Goal: Information Seeking & Learning: Understand process/instructions

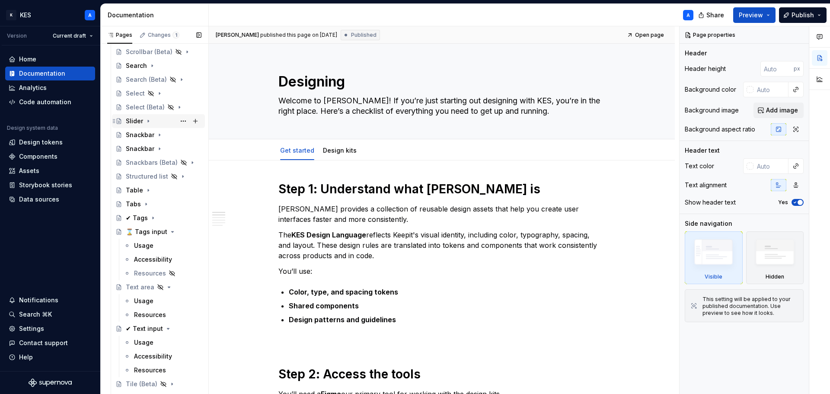
scroll to position [1081, 0]
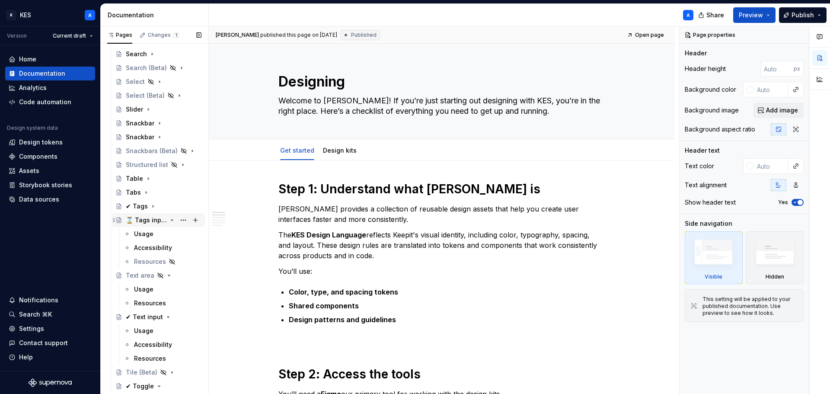
click at [149, 218] on div "⌛ Tags input" at bounding box center [146, 220] width 41 height 9
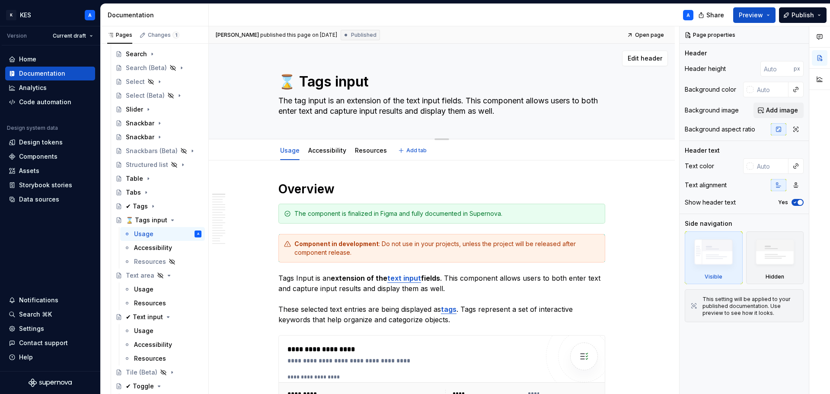
click at [331, 81] on textarea "⌛ Tags input" at bounding box center [440, 81] width 327 height 21
click at [332, 81] on textarea "⌛ Tags input" at bounding box center [440, 81] width 327 height 21
type textarea "*"
type textarea "⌛ Tag input"
type textarea "*"
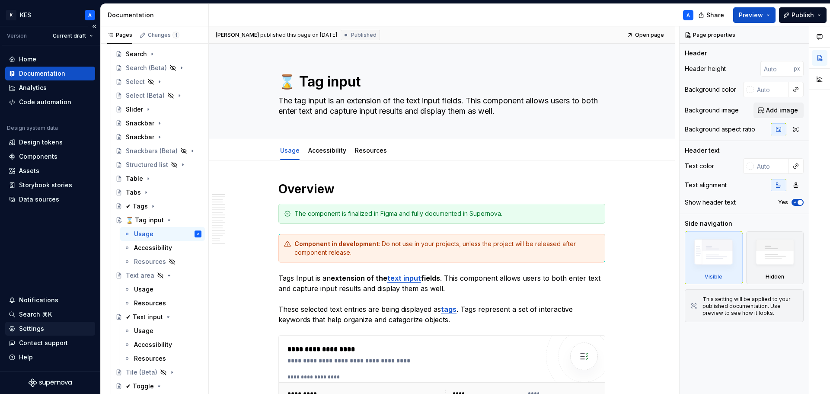
type textarea "⌛ Tag input"
type textarea "*"
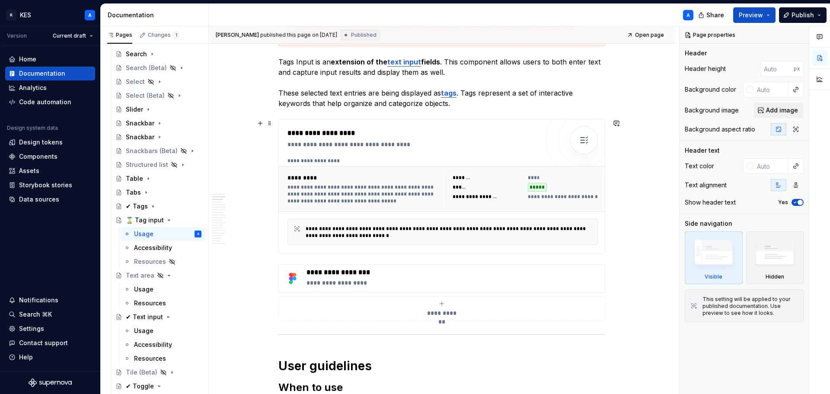
scroll to position [173, 0]
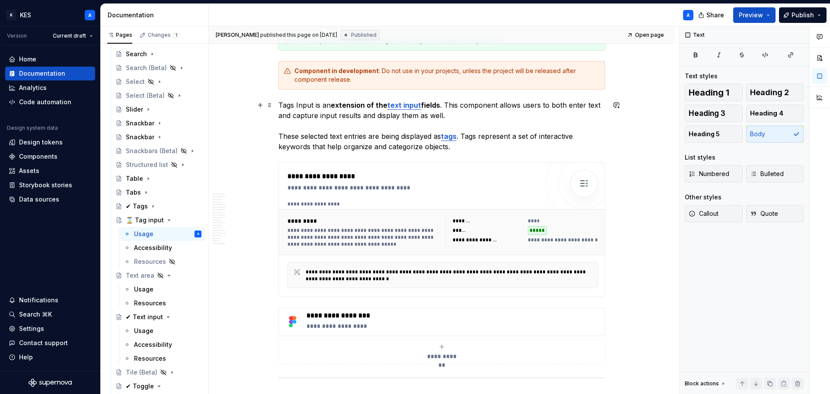
click at [296, 104] on p "Tags Input is an extension of the text input fields . This component allows use…" at bounding box center [441, 126] width 327 height 52
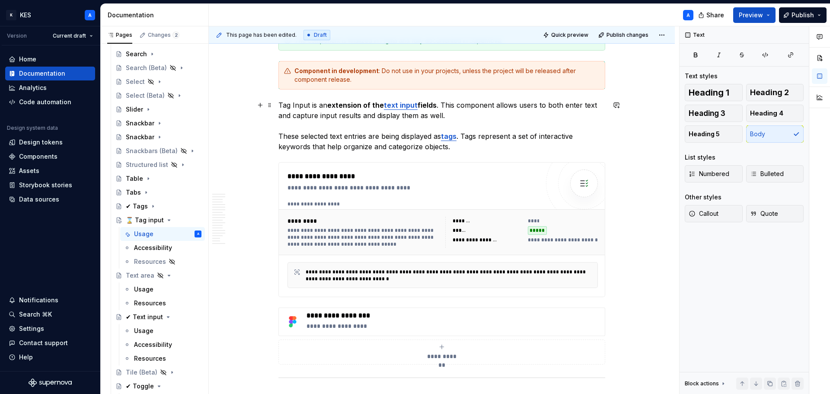
scroll to position [43, 0]
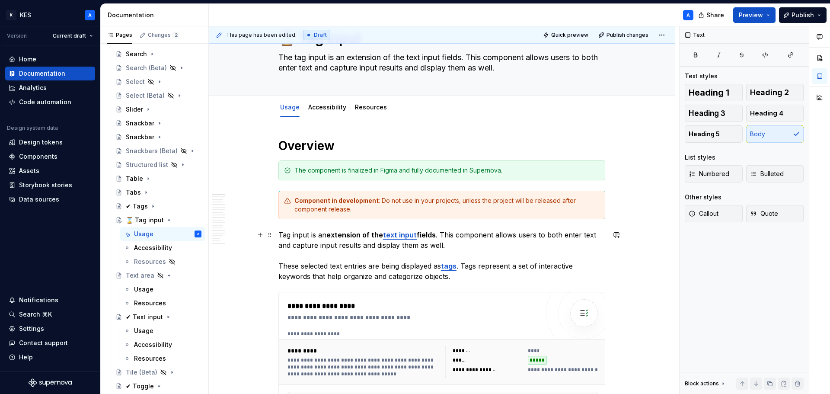
click at [285, 231] on p "Tag input is an extension of the text input fields . This component allows user…" at bounding box center [441, 256] width 327 height 52
click at [285, 232] on p "Tag input is an extension of the text input fields . This component allows user…" at bounding box center [441, 256] width 327 height 52
click at [283, 234] on p "Tag input is an extension of the text input fields . This component allows user…" at bounding box center [441, 256] width 327 height 52
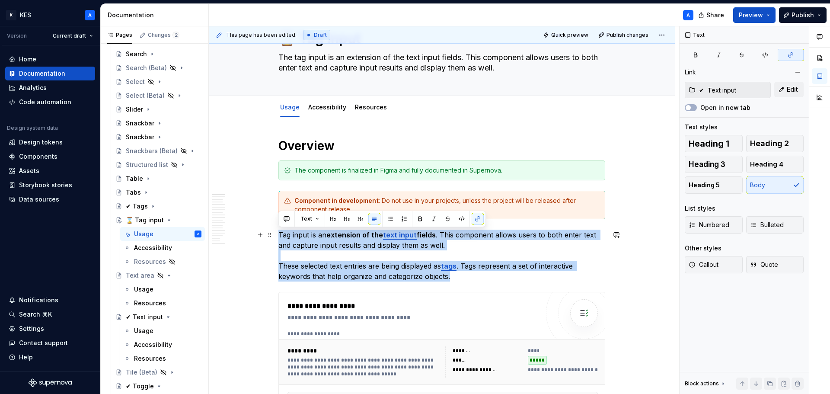
click at [282, 235] on p "Tag input is an extension of the text input fields . This component allows user…" at bounding box center [441, 256] width 327 height 52
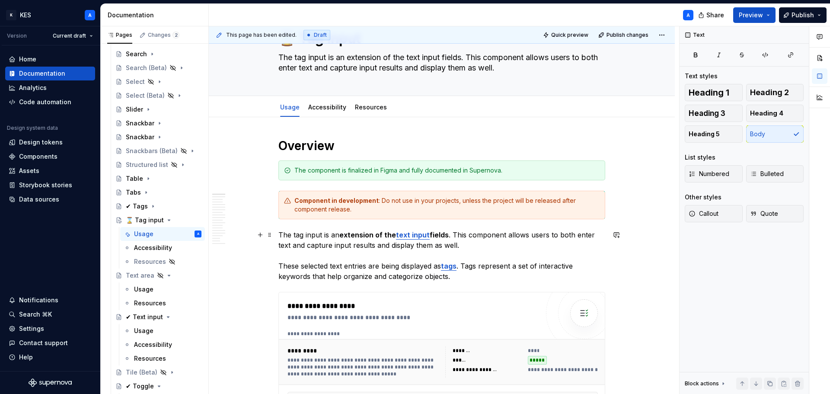
click at [449, 235] on p "The tag input is an extension of the text input fields . This component allows …" at bounding box center [441, 256] width 327 height 52
click at [387, 235] on strong "extension of the" at bounding box center [367, 234] width 57 height 9
click at [388, 264] on p "The tag input is an extension of text input fields . This component allows user…" at bounding box center [441, 256] width 327 height 52
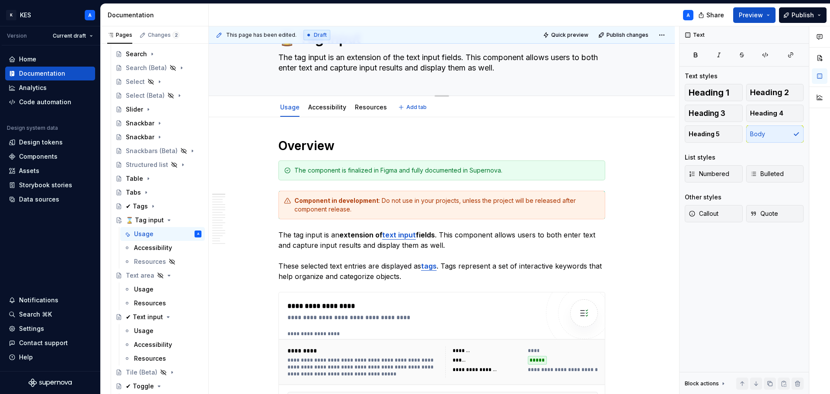
click at [431, 68] on textarea "The tag input is an extension of the text input fields. This component allows u…" at bounding box center [440, 63] width 327 height 24
click at [434, 68] on textarea "The tag input is an extension of the text input fields. This component allows u…" at bounding box center [440, 63] width 327 height 24
click at [434, 70] on textarea "The tag input is an extension of the text input fields. This component allows u…" at bounding box center [440, 63] width 327 height 24
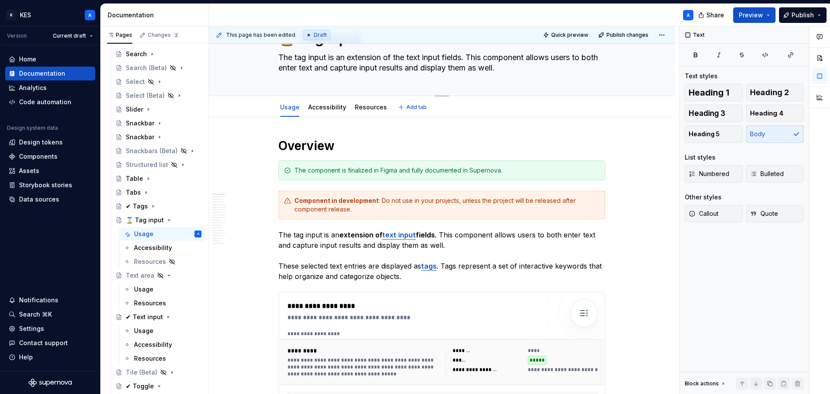
type textarea "*"
type textarea "The tag input is an extension of the text input fields. This component allows u…"
type textarea "*"
type textarea "The tag input is an extension of the text input fields. This component allows u…"
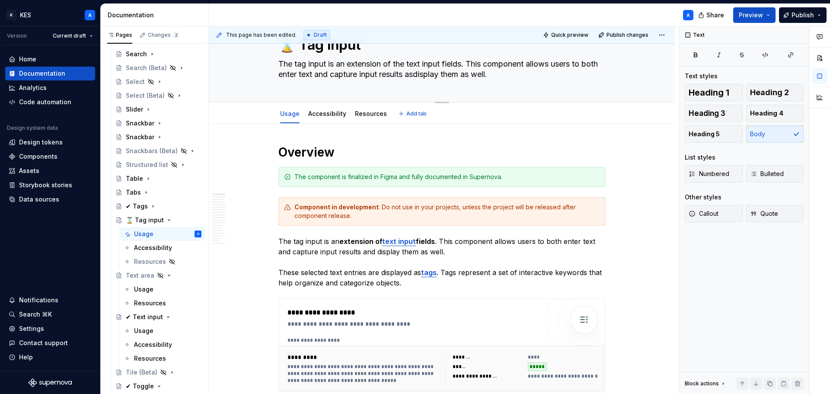
type textarea "*"
type textarea "The tag input is an extension of the text input fields. This component allows u…"
type textarea "*"
type textarea "The tag input is an extension of the text input fields. This component allows u…"
type textarea "*"
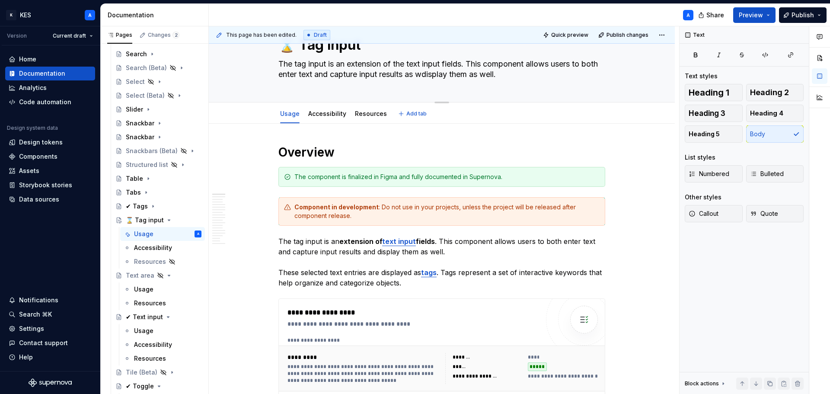
type textarea "The tag input is an extension of the text input fields. This component allows u…"
type textarea "*"
type textarea "The tag input is an extension of the text input fields. This component allows u…"
type textarea "*"
type textarea "The tag input is an extension of the text input fields. This component allows u…"
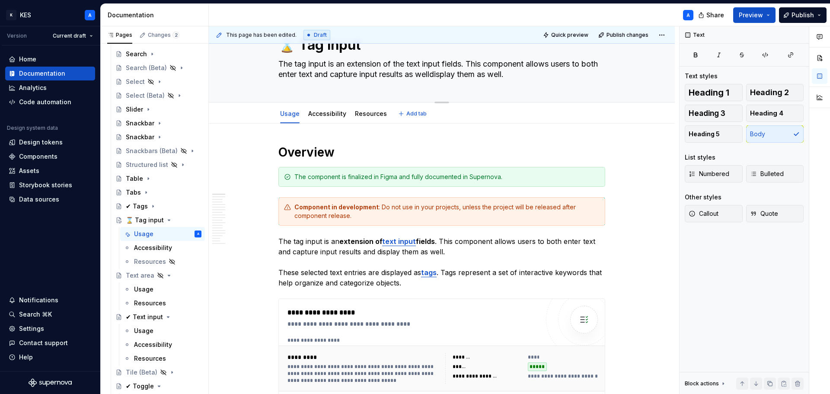
type textarea "*"
type textarea "The tag input is an extension of the text input fields. This component allows u…"
type textarea "*"
type textarea "The tag input is an extension of the text input fields. This component allows u…"
type textarea "*"
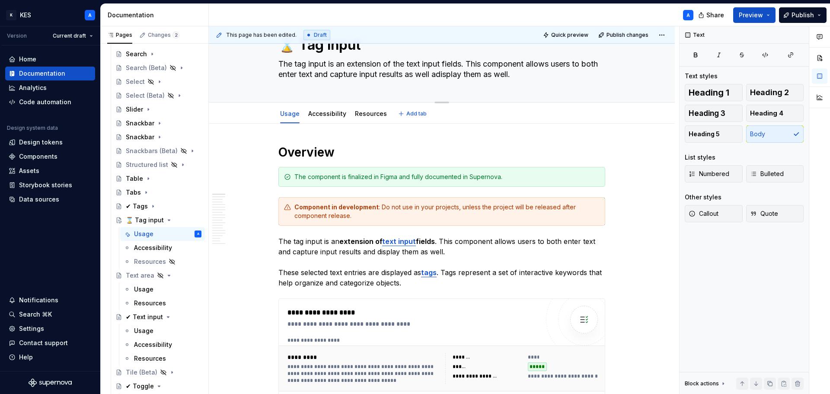
type textarea "The tag input is an extension of the text input fields. This component allows u…"
type textarea "*"
type textarea "The tag input is an extension of the text input fields. This component allows u…"
drag, startPoint x: 524, startPoint y: 77, endPoint x: 540, endPoint y: 77, distance: 16.0
click at [540, 77] on textarea "The tag input is an extension of the text input fields. This component allows u…" at bounding box center [440, 69] width 327 height 24
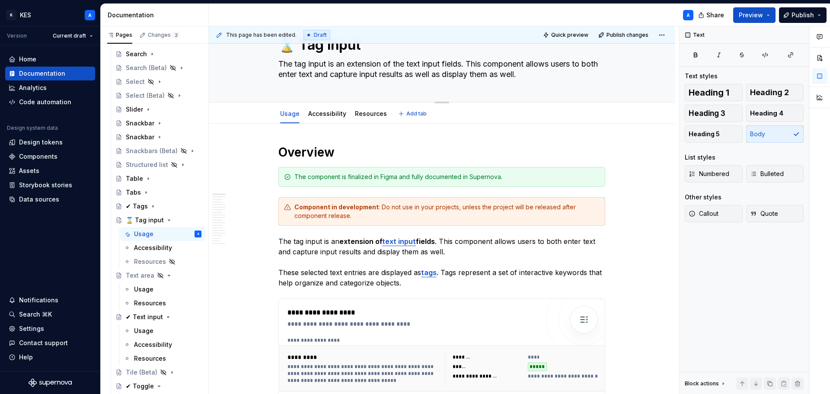
type textarea "*"
type textarea "The tag input is an extension of the text input fields. This component allows u…"
type textarea "*"
type textarea "The tag input is an extension of the text input fields. This component allows u…"
click at [372, 253] on p "The tag input is an extension of text input fields . This component allows user…" at bounding box center [441, 262] width 327 height 52
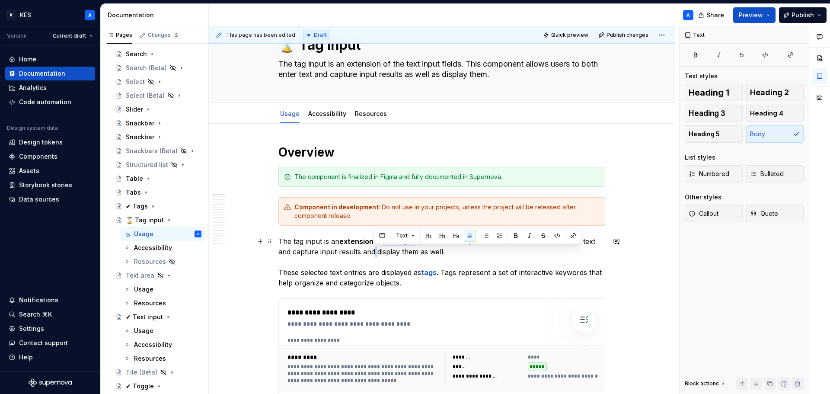
click at [372, 253] on p "The tag input is an extension of text input fields . This component allows user…" at bounding box center [441, 262] width 327 height 52
click at [370, 255] on p "The tag input is an extension of text input fields . This component allows user…" at bounding box center [441, 262] width 327 height 52
click at [456, 252] on p "The tag input is an extension of text input fields . This component allows user…" at bounding box center [441, 262] width 327 height 52
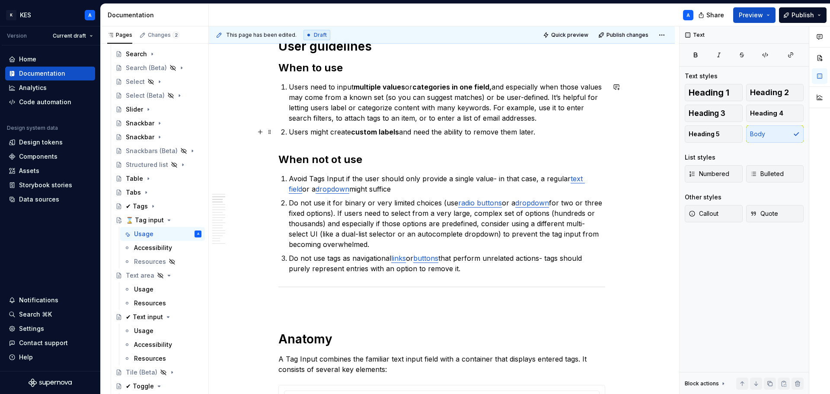
scroll to position [556, 0]
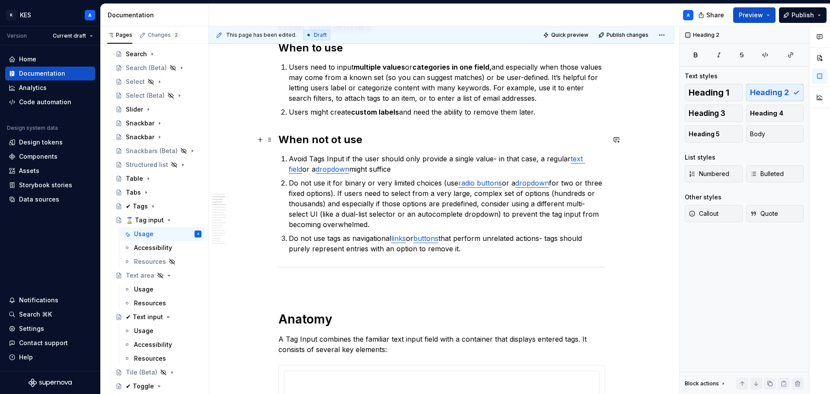
click at [335, 140] on h2 "When not ot use" at bounding box center [441, 140] width 327 height 14
click at [309, 159] on p "Avoid Tags Input if the user should only provide a single value- in that case, …" at bounding box center [447, 163] width 316 height 21
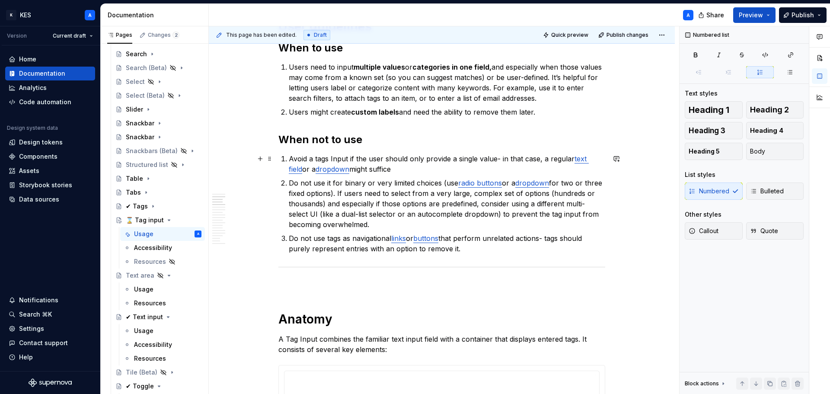
click at [330, 160] on p "Avoid a tags Input if the user should only provide a single value- in that case…" at bounding box center [447, 163] width 316 height 21
click at [329, 160] on p "Avoid a tags Input if the user should only provide a single value- in that case…" at bounding box center [447, 163] width 316 height 21
click at [331, 157] on p "Avoid a tag Input if the user should only provide a single value- in that case,…" at bounding box center [447, 163] width 316 height 21
click at [492, 157] on p "Avoid a tag input if the user should only provide a single value- in that case,…" at bounding box center [447, 163] width 316 height 21
click at [493, 160] on p "Avoid a tag input if the user should only provide a single value - in that case…" at bounding box center [447, 163] width 316 height 21
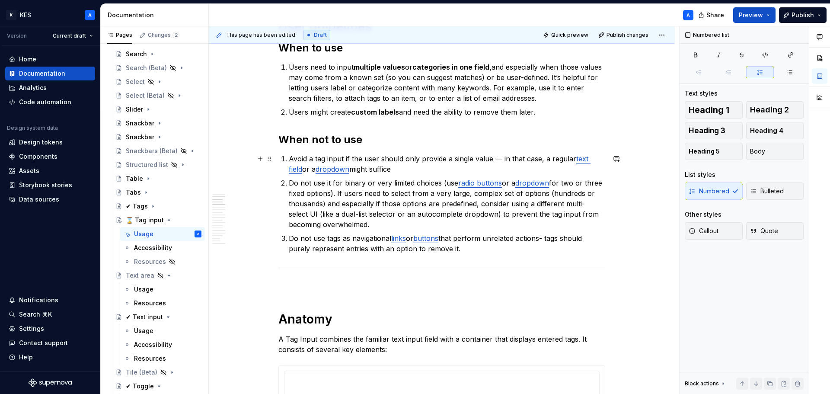
click at [452, 166] on p "Avoid a tag input if the user should only provide a single value — in that case…" at bounding box center [447, 163] width 316 height 21
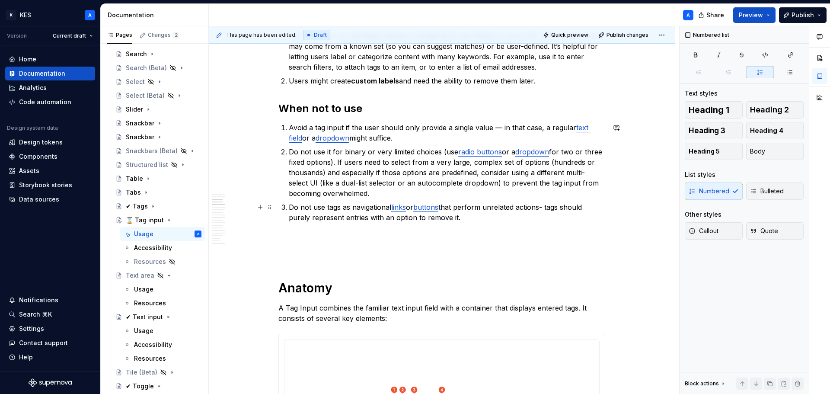
scroll to position [599, 0]
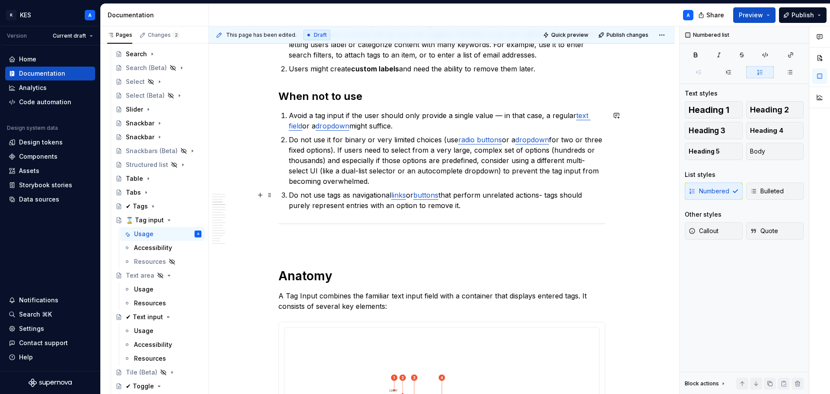
click at [546, 194] on p "Do not use tags as navigational links or buttons that perform unrelated actions…" at bounding box center [447, 200] width 316 height 21
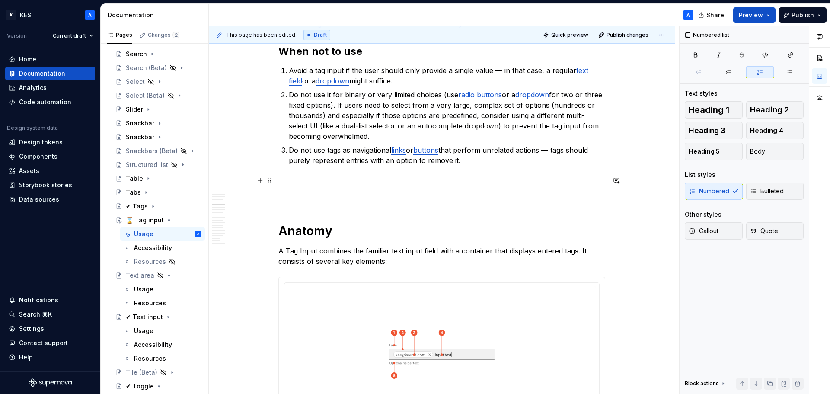
scroll to position [685, 0]
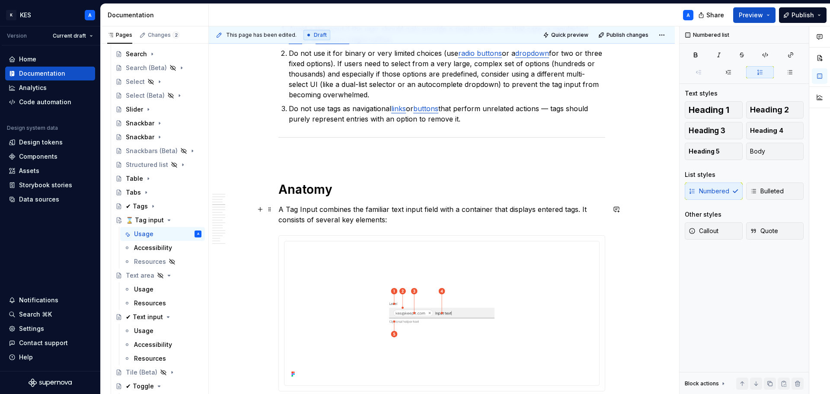
click at [288, 208] on p "A Tag Input combines the familiar text input field with a container that displa…" at bounding box center [441, 214] width 327 height 21
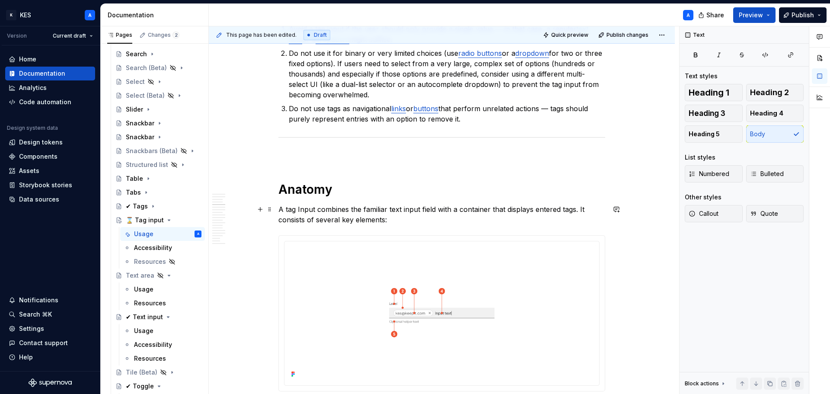
click at [302, 209] on p "A tag Input combines the familiar text input field with a container that displa…" at bounding box center [441, 214] width 327 height 21
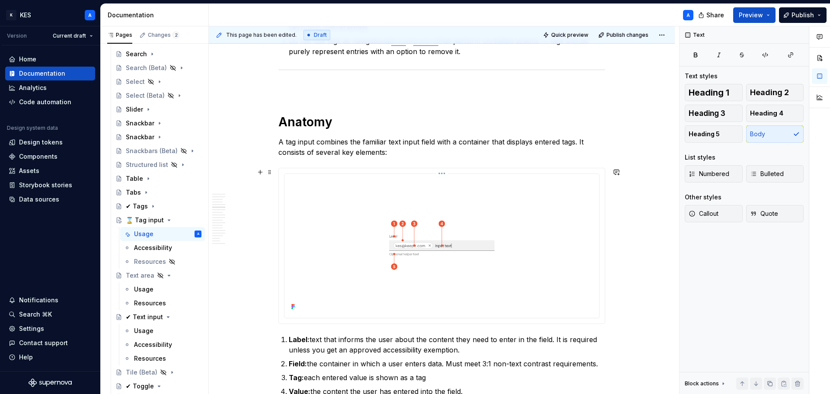
scroll to position [858, 0]
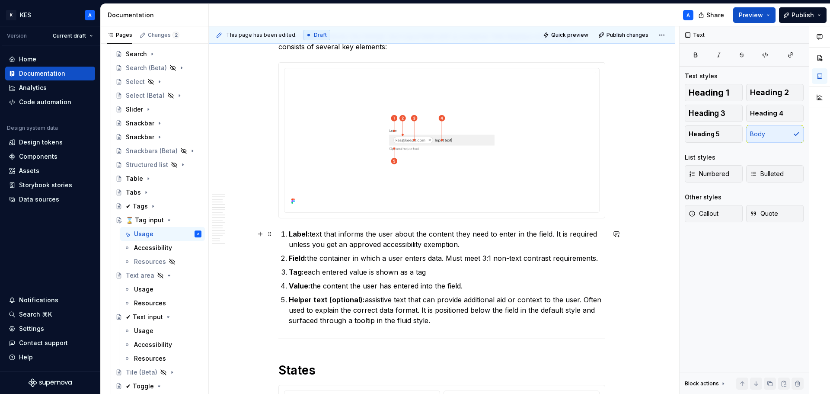
click at [312, 232] on p "Label: text that informs the user about the content they need to enter in the f…" at bounding box center [447, 239] width 316 height 21
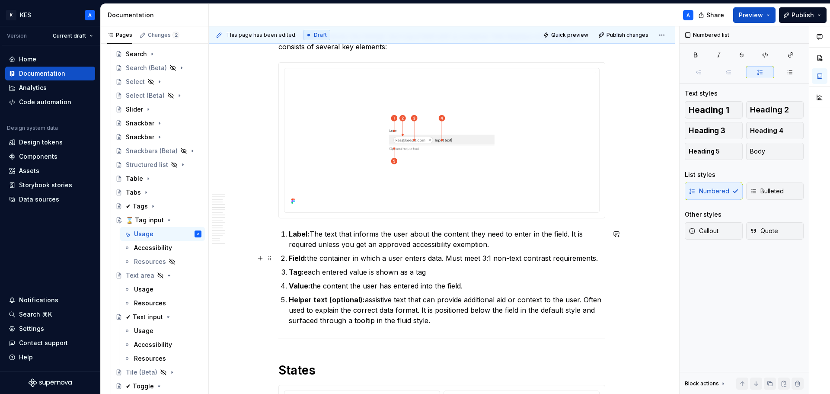
click at [312, 260] on p "Field: the container in which a user enters data. Must meet 3:1 non-text contra…" at bounding box center [447, 258] width 316 height 10
drag, startPoint x: 307, startPoint y: 272, endPoint x: 327, endPoint y: 277, distance: 20.9
click at [307, 272] on p "Tag: each entered value is shown as a tag" at bounding box center [447, 272] width 316 height 10
click at [311, 268] on p "Tag: each entered value is shown as a tagE" at bounding box center [447, 272] width 316 height 10
click at [433, 273] on p "Tag: Each entered value is shown as a tagE" at bounding box center [447, 272] width 316 height 10
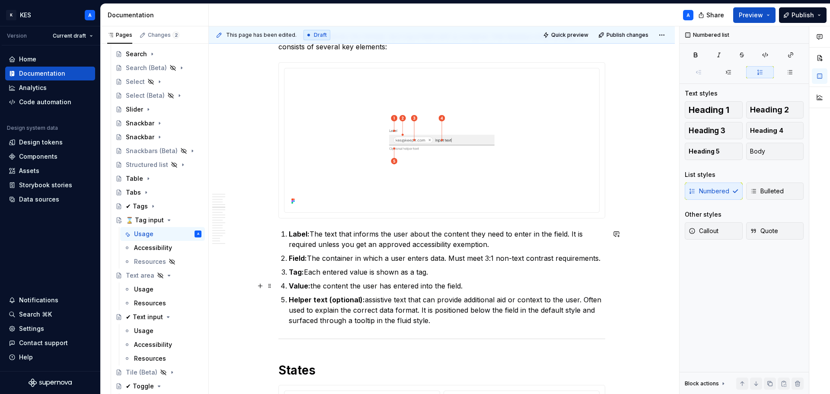
click at [315, 285] on p "Value: the content the user has entered into the field." at bounding box center [447, 286] width 316 height 10
click at [369, 301] on p "Helper text (optional): assistive text that can provide additional aid or conte…" at bounding box center [447, 309] width 316 height 31
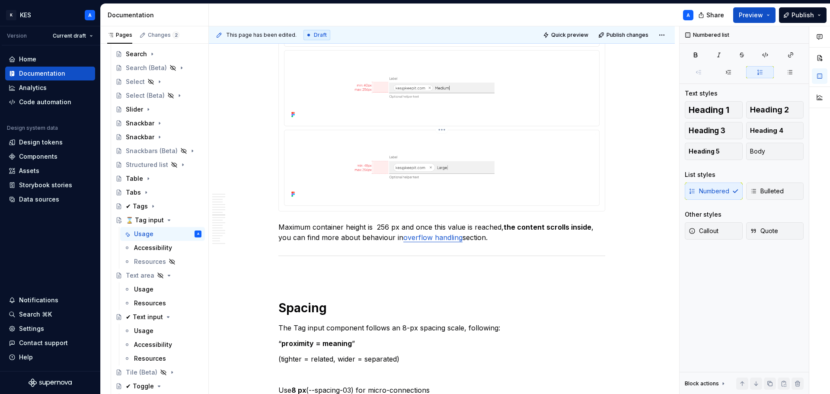
scroll to position [1982, 0]
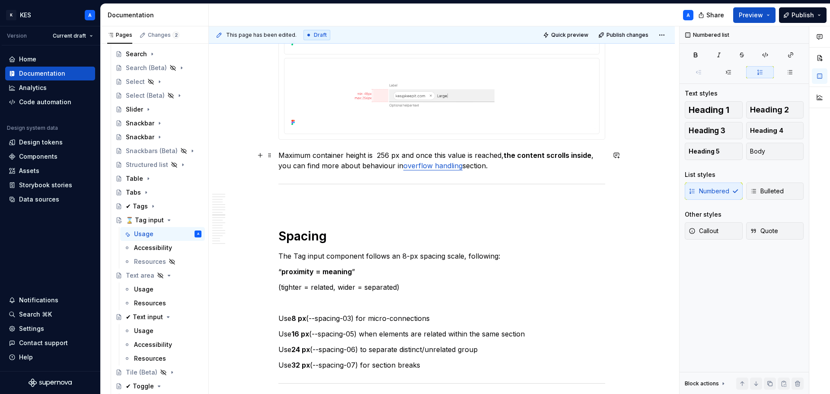
click at [382, 159] on p "Maximum container height is 256 px and once this value is reached, the content …" at bounding box center [441, 160] width 327 height 21
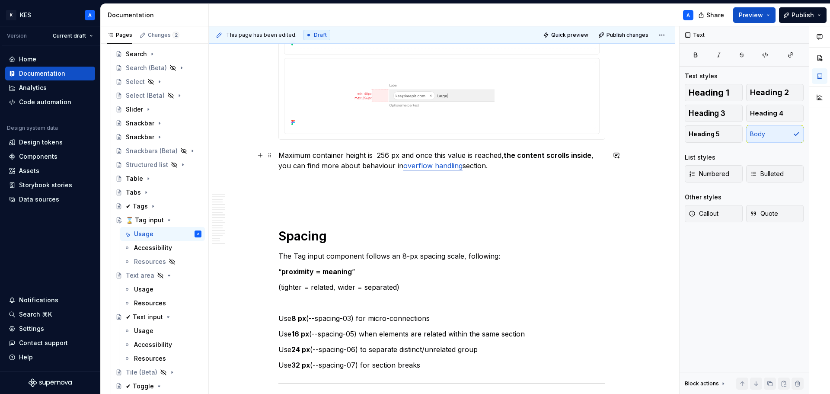
click at [377, 156] on p "Maximum container height is 256 px and once this value is reached, the content …" at bounding box center [441, 160] width 327 height 21
click at [590, 156] on p "Maximum container height is 256 px and once this value is reached, the content …" at bounding box center [441, 160] width 327 height 21
click at [347, 166] on p "Maximum container height is 256 px and once this value is reached, the content …" at bounding box center [441, 160] width 327 height 21
click at [385, 165] on p "Maximum container height is 256 px and once this value is reached, the content …" at bounding box center [441, 160] width 327 height 21
click at [389, 166] on p "Maximum container height is 256 px and once this value is reached, the content …" at bounding box center [441, 160] width 327 height 21
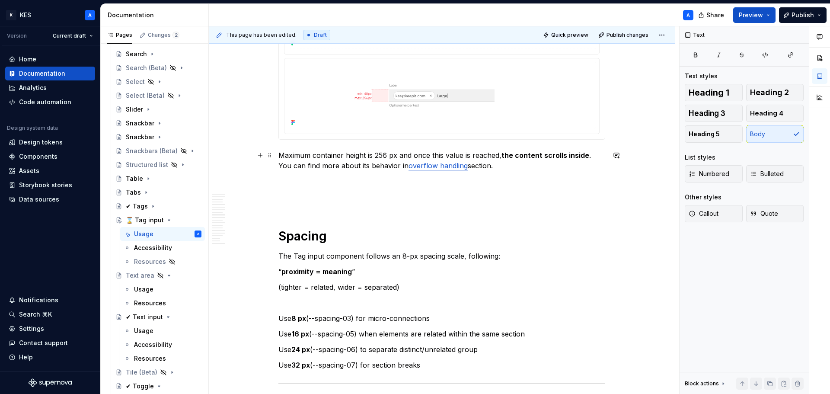
click at [392, 167] on p "Maximum container height is 256 px and once this value is reached, the content …" at bounding box center [441, 160] width 327 height 21
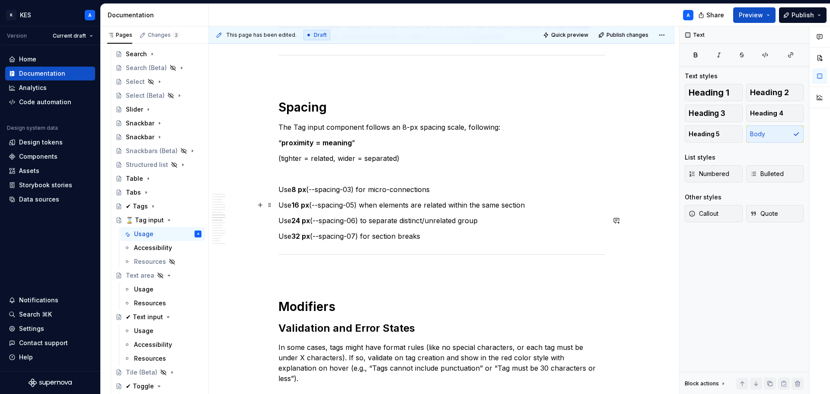
scroll to position [2112, 0]
click at [347, 85] on div "**********" at bounding box center [441, 30] width 327 height 3923
click at [339, 76] on p at bounding box center [441, 72] width 327 height 10
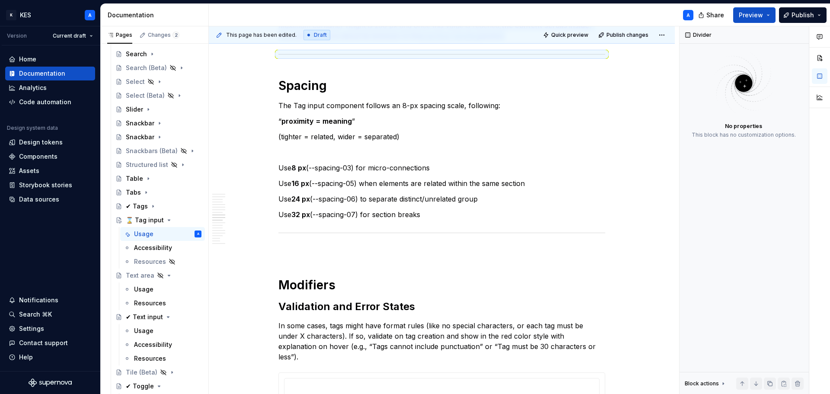
scroll to position [2091, 0]
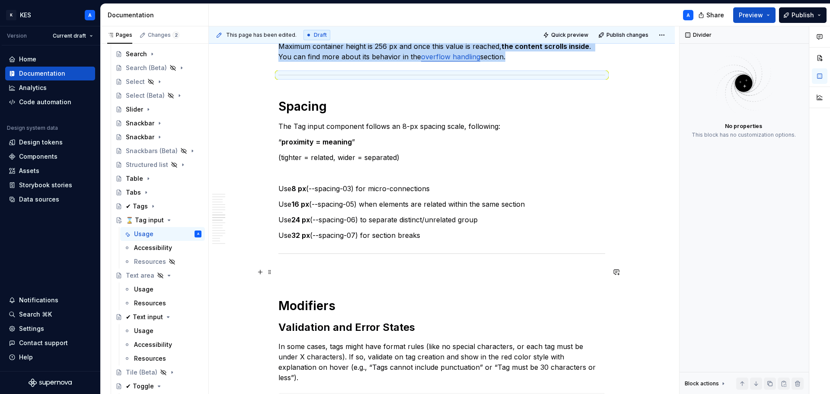
click at [317, 272] on p at bounding box center [441, 272] width 327 height 10
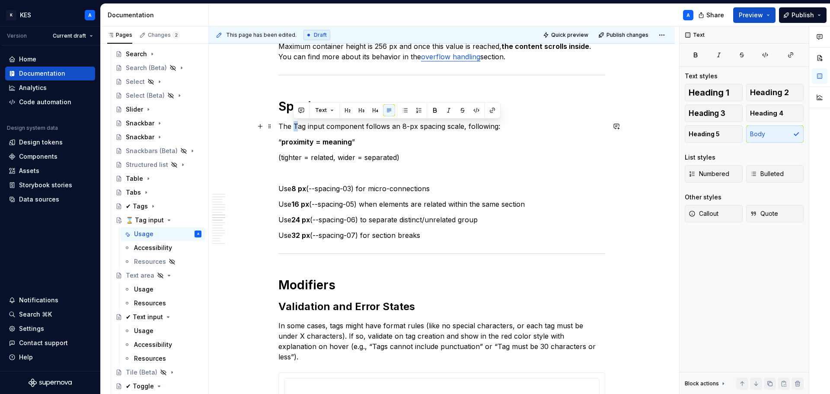
click at [297, 128] on p "The Tag input component follows an 8-px spacing scale, following:" at bounding box center [441, 126] width 327 height 10
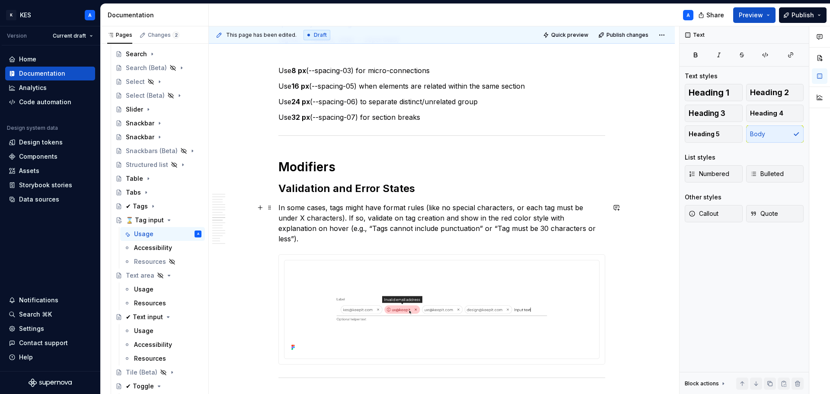
scroll to position [2221, 0]
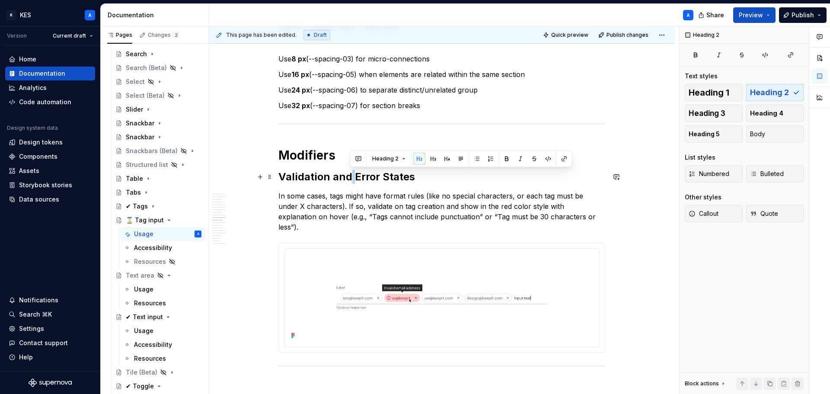
click at [352, 176] on h2 "Validation and Error States" at bounding box center [441, 177] width 327 height 14
click at [356, 176] on h2 "Validation and Error States" at bounding box center [441, 177] width 327 height 14
click at [354, 176] on h2 "Validation and Error States" at bounding box center [441, 177] width 327 height 14
click at [384, 177] on h2 "Validation and rrror States" at bounding box center [441, 177] width 327 height 14
click at [380, 177] on h2 "Validation and rrror States" at bounding box center [441, 177] width 327 height 14
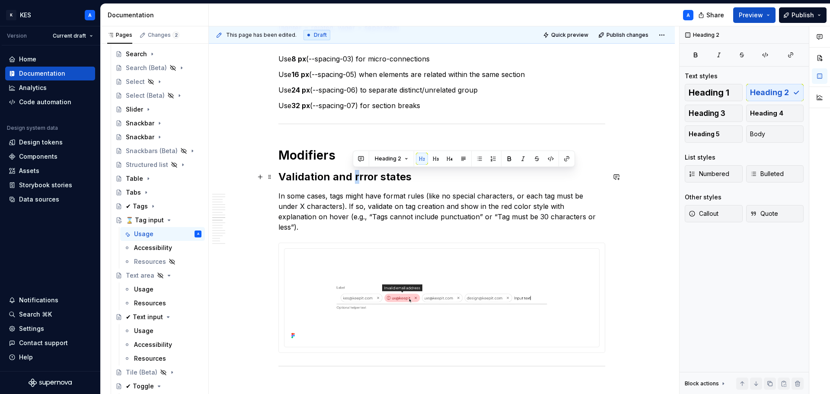
click at [356, 179] on h2 "Validation and rrror states" at bounding box center [441, 177] width 327 height 14
click at [542, 206] on p "In some cases, tags might have format rules (like no special characters, or eac…" at bounding box center [441, 212] width 327 height 42
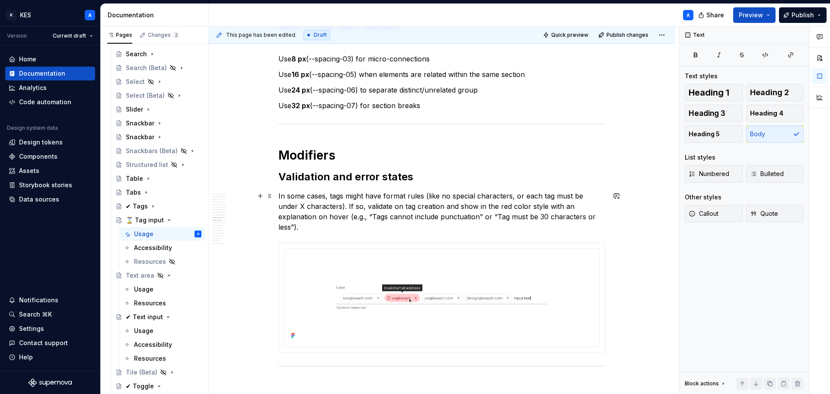
click at [477, 217] on p "In some cases, tags might have format rules (like no special characters, or eac…" at bounding box center [441, 212] width 327 height 42
click at [507, 211] on p "In some cases, tags might have format rules (like no special characters, or eac…" at bounding box center [441, 212] width 327 height 42
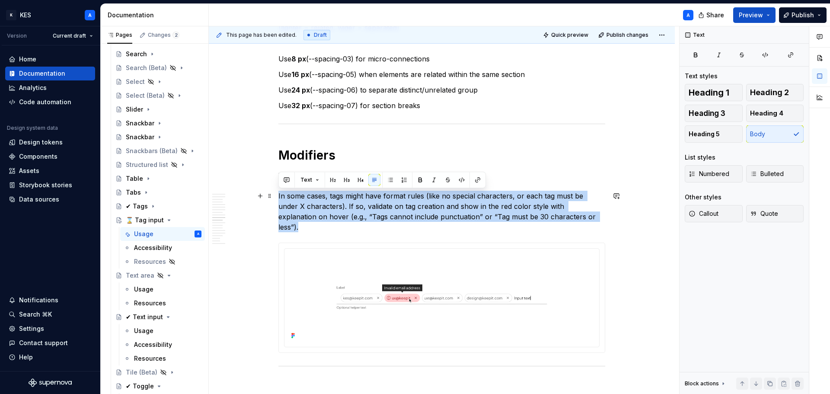
click at [507, 211] on p "In some cases, tags might have format rules (like no special characters, or eac…" at bounding box center [441, 212] width 327 height 42
click at [504, 210] on p "In some cases, tags might have format rules (like no special characters, or eac…" at bounding box center [441, 212] width 327 height 42
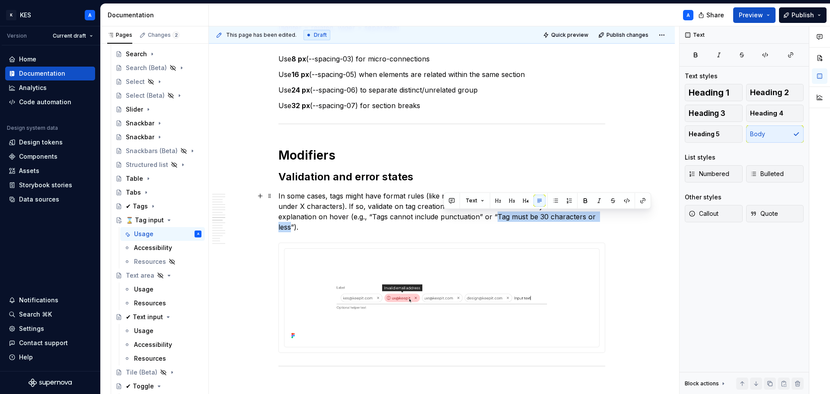
drag, startPoint x: 442, startPoint y: 220, endPoint x: 549, endPoint y: 218, distance: 106.8
click at [554, 216] on p "In some cases, tags might have format rules (like no special characters, or eac…" at bounding box center [441, 212] width 327 height 42
copy p "Tag must be 30 characters or less"
click at [487, 221] on p "In some cases, tags might have format rules (like no special characters, or eac…" at bounding box center [441, 212] width 327 height 42
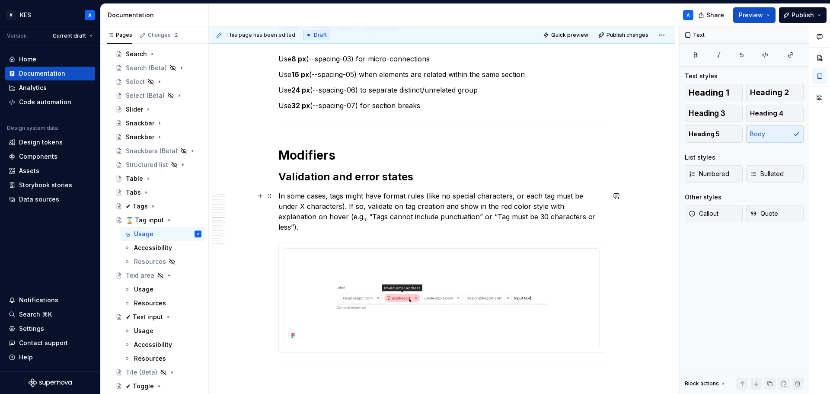
click at [458, 216] on p "In some cases, tags might have format rules (like no special characters, or eac…" at bounding box center [441, 212] width 327 height 42
click at [285, 228] on p "In some cases, tags might have format rules (like no special characters, or eac…" at bounding box center [441, 212] width 327 height 42
click at [588, 217] on p "In some cases, tags might have format rules (like no special characters, or eac…" at bounding box center [441, 212] width 327 height 42
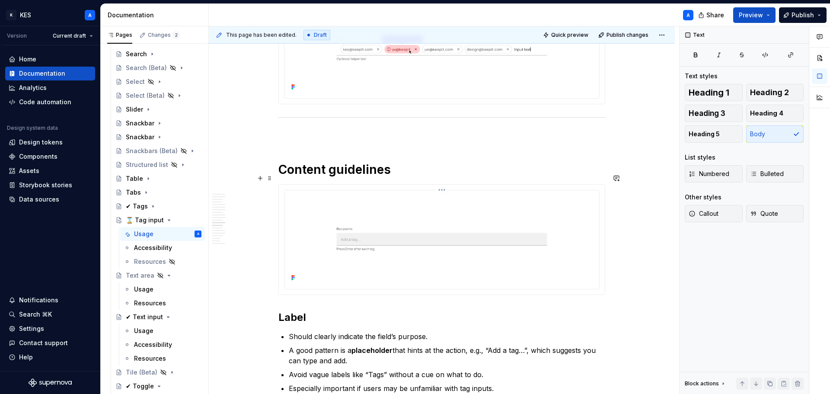
scroll to position [2394, 0]
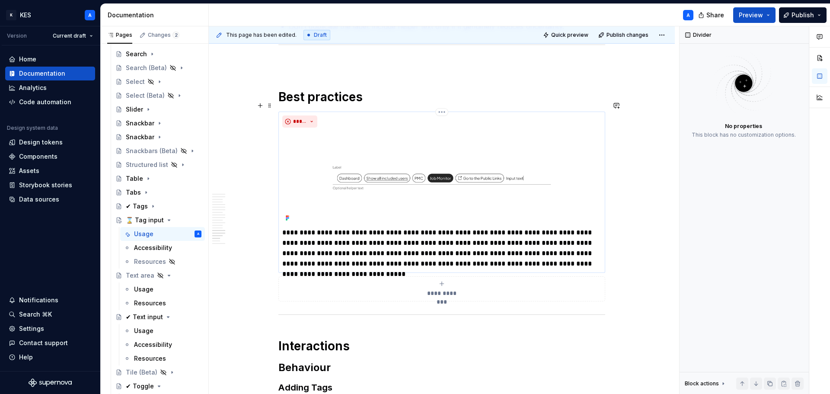
scroll to position [2826, 0]
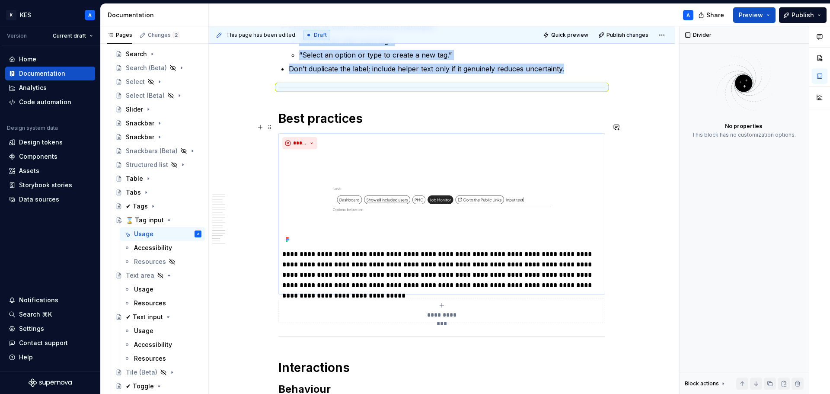
scroll to position [2869, 0]
click at [324, 383] on h2 "Behaviour" at bounding box center [441, 390] width 327 height 14
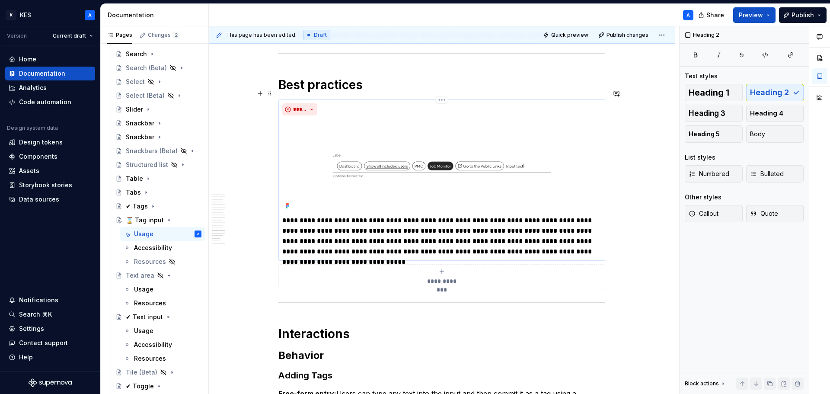
scroll to position [2990, 0]
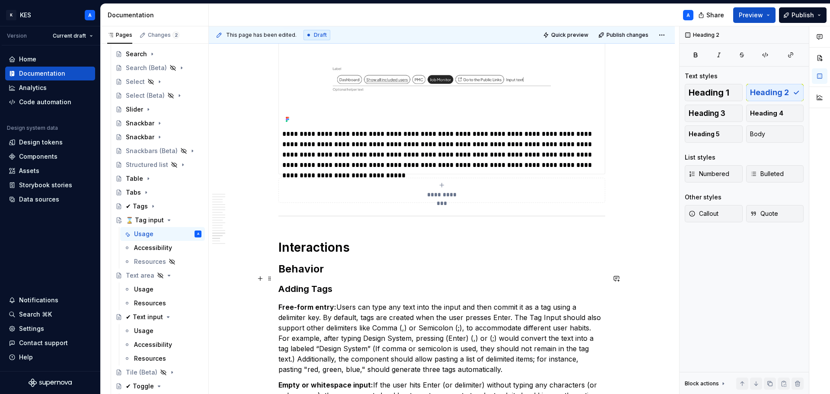
click at [316, 283] on h3 "Adding Tags" at bounding box center [441, 289] width 327 height 12
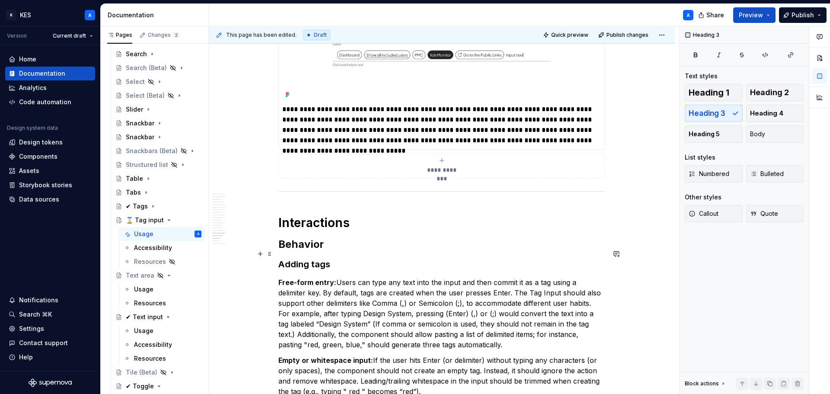
scroll to position [3077, 0]
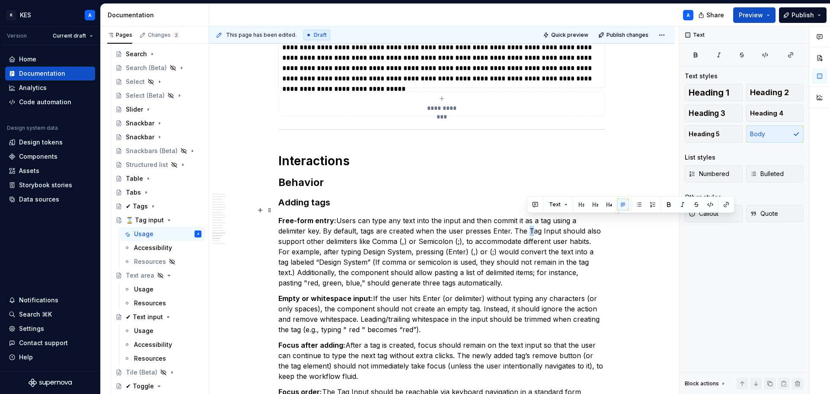
click at [527, 219] on p "Free-form entry: Users can type any text into the input and then commit it as a…" at bounding box center [441, 251] width 327 height 73
click at [540, 223] on p "Free-form entry: Users can type any text into the input and then commit it as a…" at bounding box center [441, 251] width 327 height 73
click at [377, 233] on p "Free-form entry: Users can type any text into the input and then commit it as a…" at bounding box center [441, 251] width 327 height 73
click at [418, 228] on p "Free-form entry: Users can type any text into the input and then commit it as a…" at bounding box center [441, 251] width 327 height 73
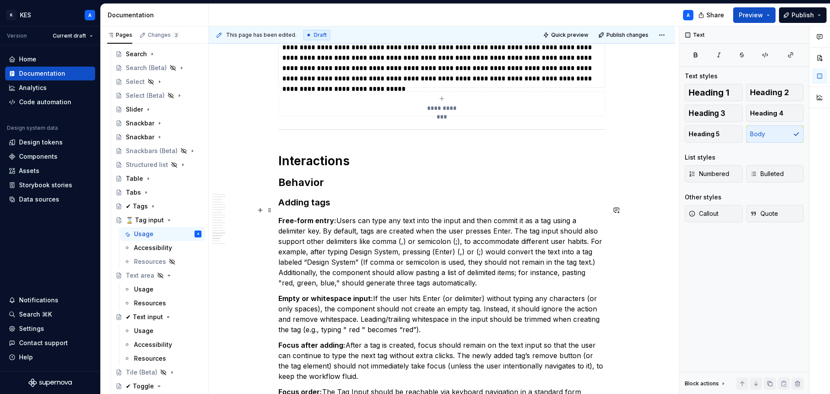
click at [589, 224] on p "Free-form entry: Users can type any text into the input and then commit it as a…" at bounding box center [441, 251] width 327 height 73
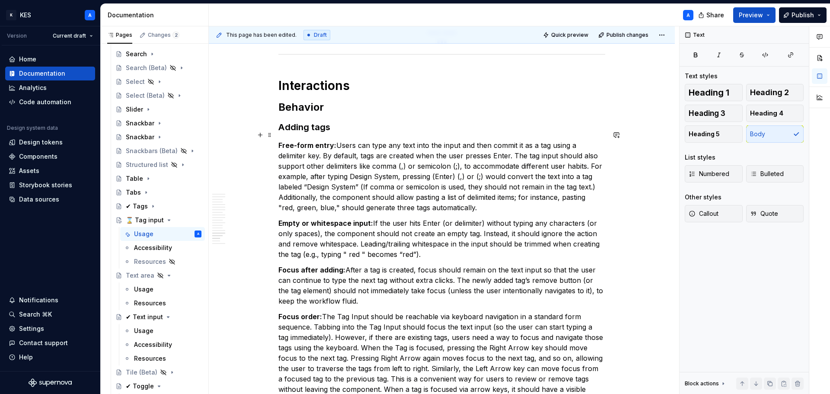
scroll to position [3163, 0]
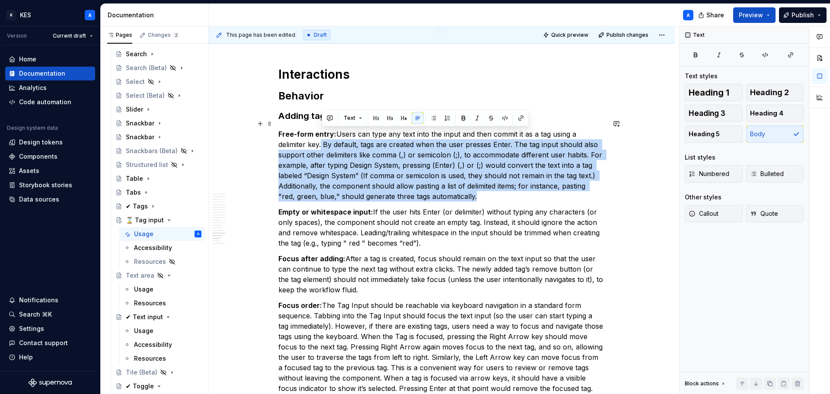
drag, startPoint x: 492, startPoint y: 187, endPoint x: 284, endPoint y: 132, distance: 215.2
click at [319, 138] on p "Free-form entry: Users can type any text into the input and then commit it as a…" at bounding box center [441, 165] width 327 height 73
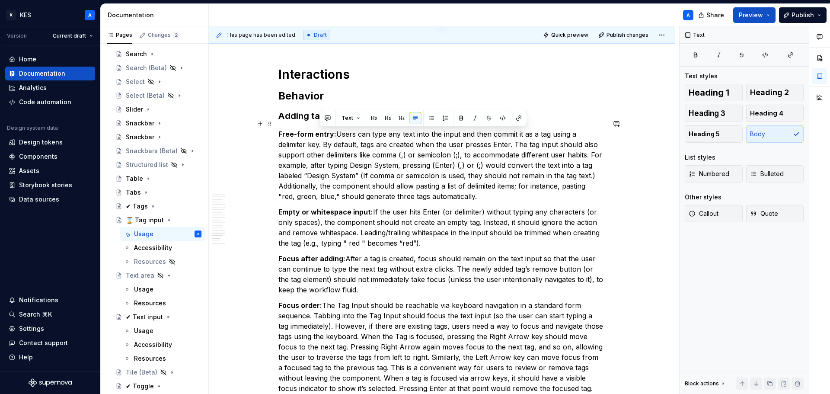
click at [284, 132] on p "Free-form entry: Users can type any text into the input and then commit it as a…" at bounding box center [441, 165] width 327 height 73
drag, startPoint x: 278, startPoint y: 124, endPoint x: 476, endPoint y: 232, distance: 225.0
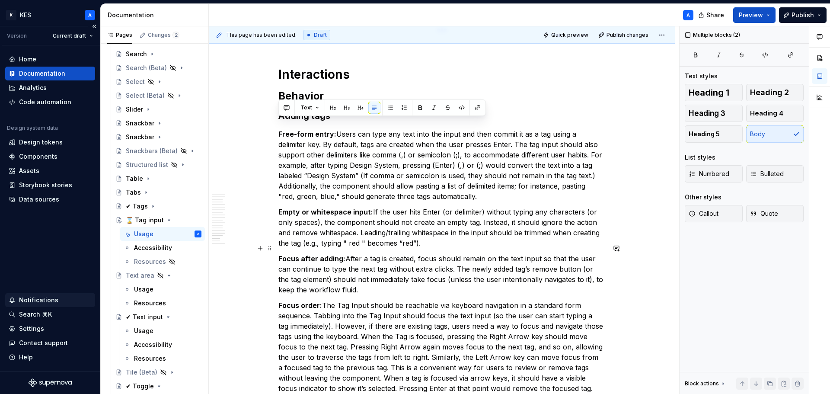
copy div "Free-form entry: Users can type any text into the input and then commit it as a…"
click at [398, 172] on p "Free-form entry: Users can type any text into the input and then commit it as a…" at bounding box center [441, 165] width 327 height 73
click at [297, 151] on p "Free-form entry: Users can type any text into the input and then commit it as a…" at bounding box center [441, 165] width 327 height 73
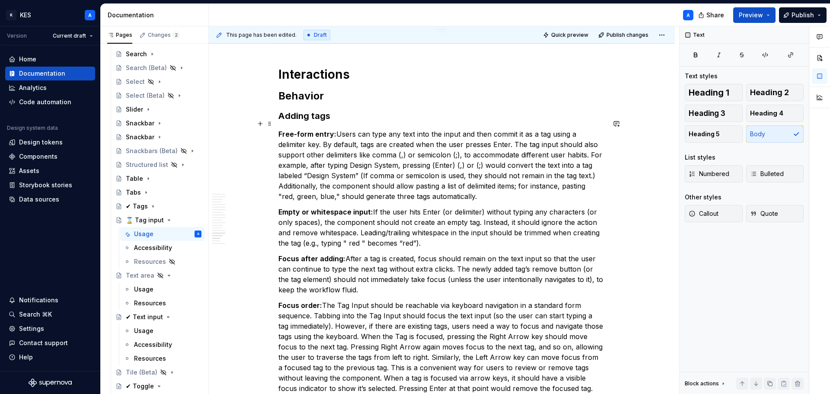
click at [337, 129] on p "Free-form entry: Users can type any text into the input and then commit it as a…" at bounding box center [441, 165] width 327 height 73
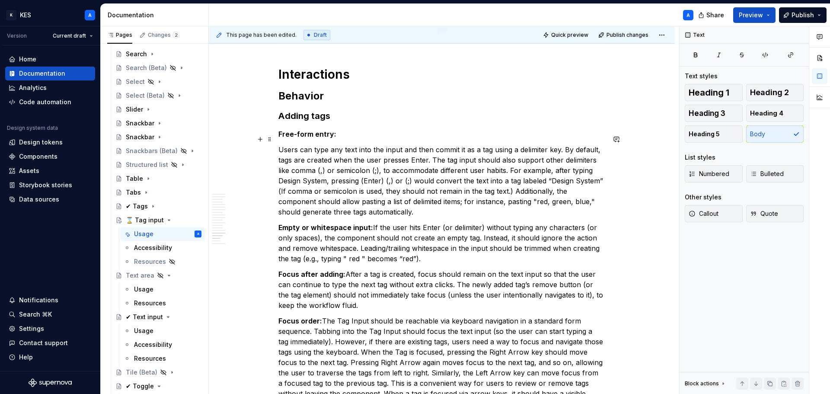
click at [426, 144] on p "Users can type any text into the input and then commit it as a tag using a deli…" at bounding box center [441, 180] width 327 height 73
click at [399, 149] on p "Users can type any text into the input and commit it as a tag using a delimiter…" at bounding box center [441, 180] width 327 height 73
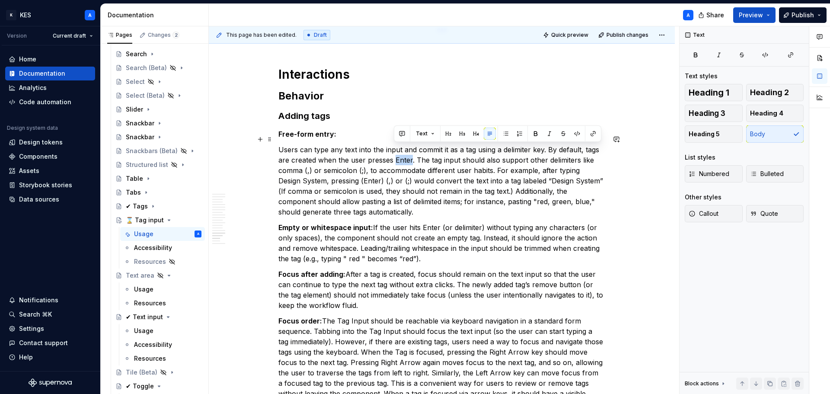
click at [399, 149] on p "Users can type any text into the input and commit it as a tag using a delimiter…" at bounding box center [441, 180] width 327 height 73
click at [416, 151] on p "Users can type any text into the input and commit it as a tag using a delimiter…" at bounding box center [441, 180] width 327 height 73
click at [413, 152] on p "Users can type any text into the input and commit it as a tag using a delimiter…" at bounding box center [441, 180] width 327 height 73
click at [595, 147] on p "Users can type any text into the input and commit it as a tag using a delimiter…" at bounding box center [441, 180] width 327 height 73
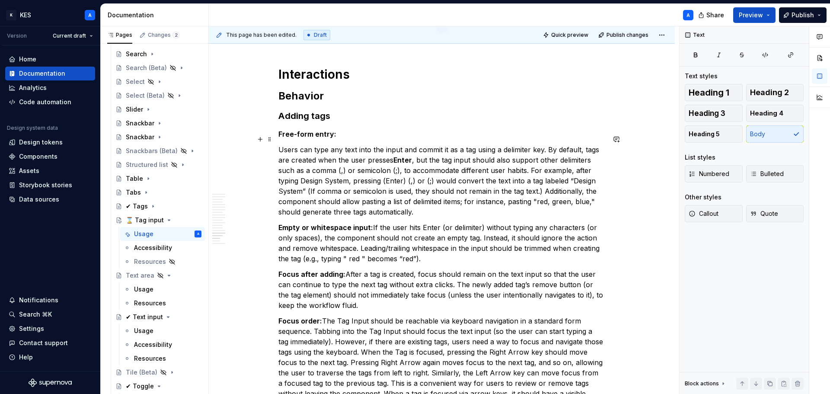
click at [400, 160] on p "Users can type any text into the input and commit it as a tag using a delimiter…" at bounding box center [441, 180] width 327 height 73
click at [581, 160] on p "Users can type any text into the input and commit it as a tag using a delimiter…" at bounding box center [441, 180] width 327 height 73
click at [279, 172] on p "Users can type any text into the input and commit it as a tag using a delimiter…" at bounding box center [441, 180] width 327 height 73
click at [330, 174] on p "Users can type any text into the input and commit it as a tag using a delimiter…" at bounding box center [441, 180] width 327 height 73
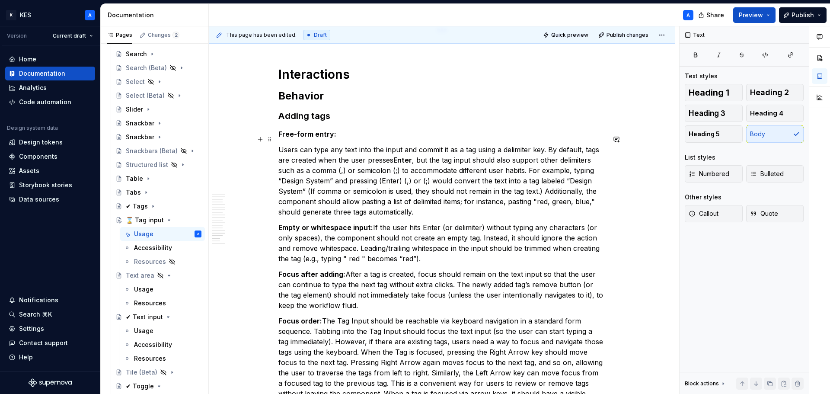
click at [382, 172] on p "Users can type any text into the input and commit it as a tag using a delimiter…" at bounding box center [441, 180] width 327 height 73
click at [398, 170] on p "Users can type any text into the input and commit it as a tag using a delimiter…" at bounding box center [441, 180] width 327 height 73
click at [388, 173] on p "Users can type any text into the input and commit it as a tag using a delimiter…" at bounding box center [441, 180] width 327 height 73
click at [430, 196] on p "Users can type any text into the input and commit it as a tag using a delimiter…" at bounding box center [441, 180] width 327 height 73
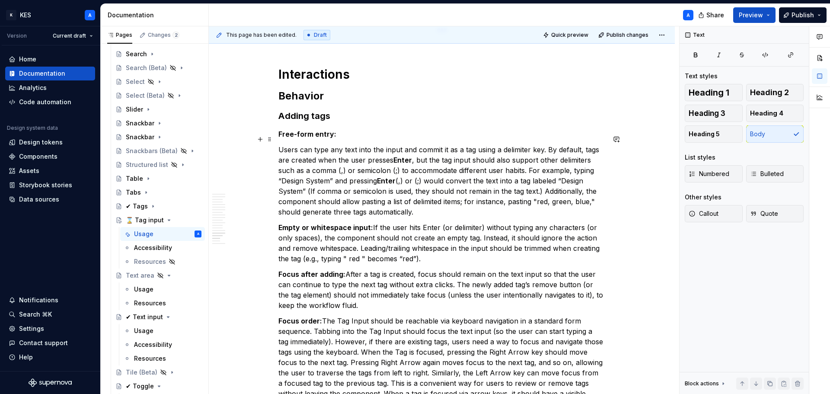
drag, startPoint x: 398, startPoint y: 171, endPoint x: 413, endPoint y: 176, distance: 16.2
click at [396, 176] on strong "Enter" at bounding box center [386, 180] width 19 height 9
click at [445, 169] on p "Users can type any text into the input and commit it as a tag using a delimiter…" at bounding box center [441, 180] width 327 height 73
click at [453, 171] on p "Users can type any text into the input and commit it as a tag using a delimiter…" at bounding box center [441, 180] width 327 height 73
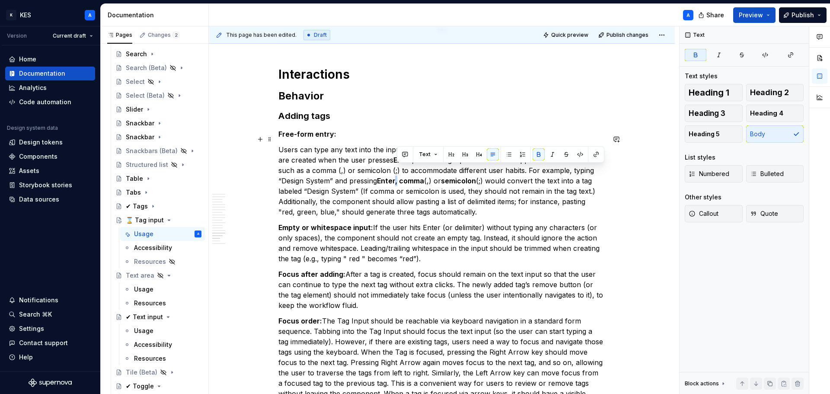
click at [397, 176] on strong "Enter, comma" at bounding box center [400, 180] width 47 height 9
click at [527, 187] on p "Users can type any text into the input and commit it as a tag using a delimiter…" at bounding box center [441, 180] width 327 height 73
click at [357, 182] on p "Users can type any text into the input and commit it as a tag using a delimiter…" at bounding box center [441, 180] width 327 height 73
click at [372, 181] on p "Users can type any text into the input and commit it as a tag using a delimiter…" at bounding box center [441, 180] width 327 height 73
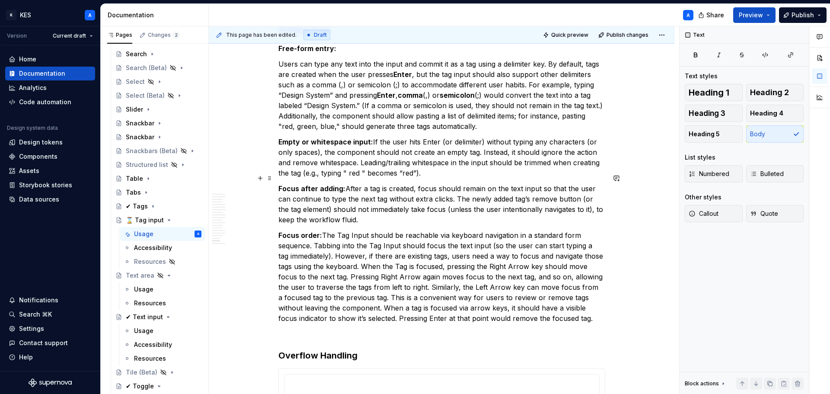
scroll to position [3250, 0]
click at [374, 136] on p "Empty or whitespace input: If the user hits Enter (or delimiter) without typing…" at bounding box center [441, 157] width 327 height 42
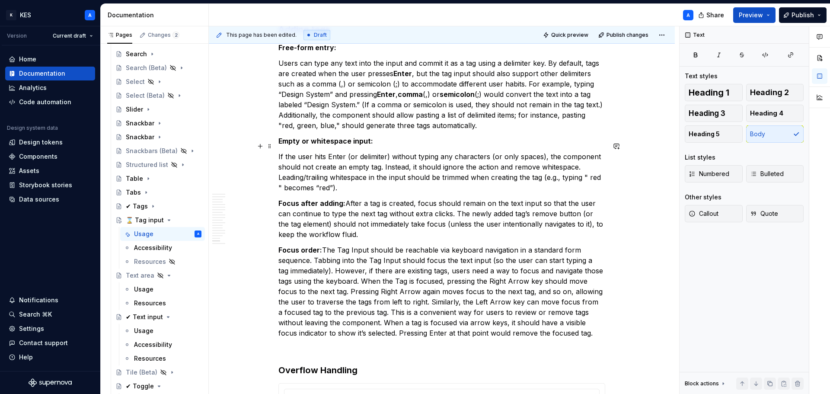
click at [329, 151] on p "If the user hits Enter (or delimiter) without typing any characters (or only sp…" at bounding box center [441, 172] width 327 height 42
click at [404, 171] on p "If the user hits Enter (or delimiter) without typing any characters (or only sp…" at bounding box center [441, 172] width 327 height 42
click at [357, 151] on p "If the user hits Enter (or delimiter) without typing any characters (or only sp…" at bounding box center [441, 172] width 327 height 42
click at [344, 198] on p "Focus after adding: After a tag is created, focus should remain on the text inp…" at bounding box center [441, 219] width 327 height 42
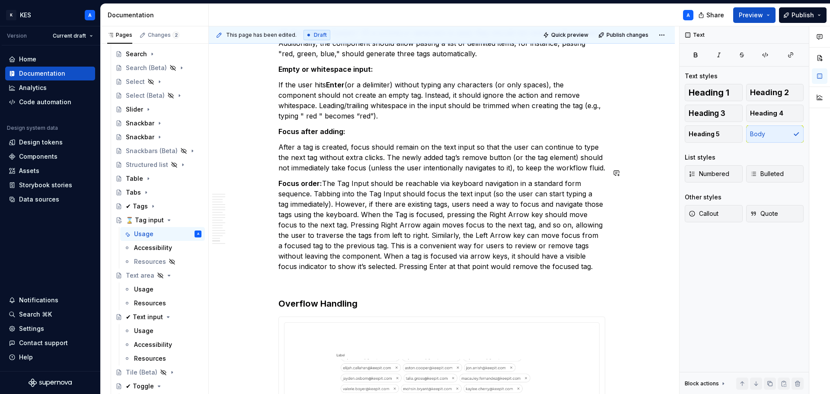
scroll to position [3336, 0]
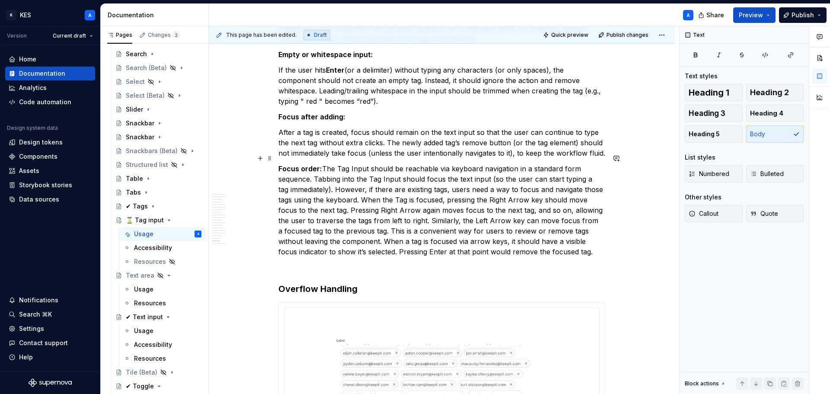
click at [322, 163] on p "Focus order: The Tag Input should be reachable via keyboard navigation in a sta…" at bounding box center [441, 209] width 327 height 93
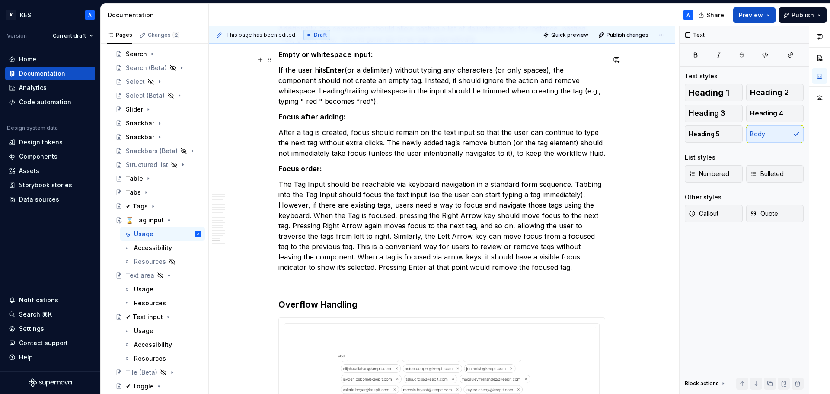
click at [321, 93] on p "If the user hits Enter (or a delimiter) without typing any characters (or only …" at bounding box center [441, 86] width 327 height 42
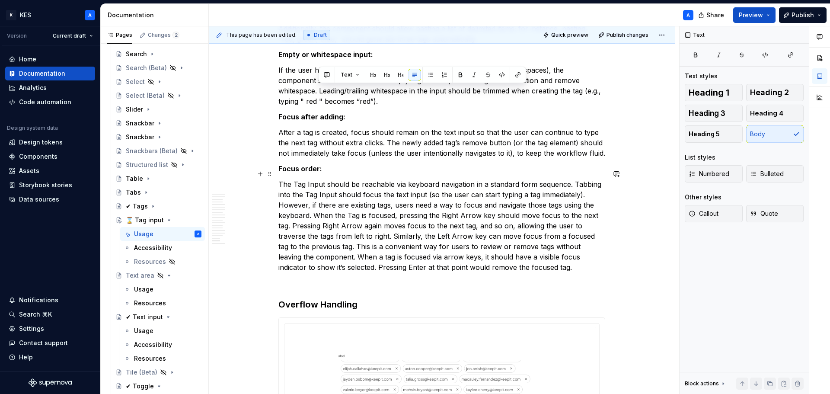
click at [478, 179] on p "The Tag Input should be reachable via keyboard navigation in a standard form se…" at bounding box center [441, 225] width 327 height 93
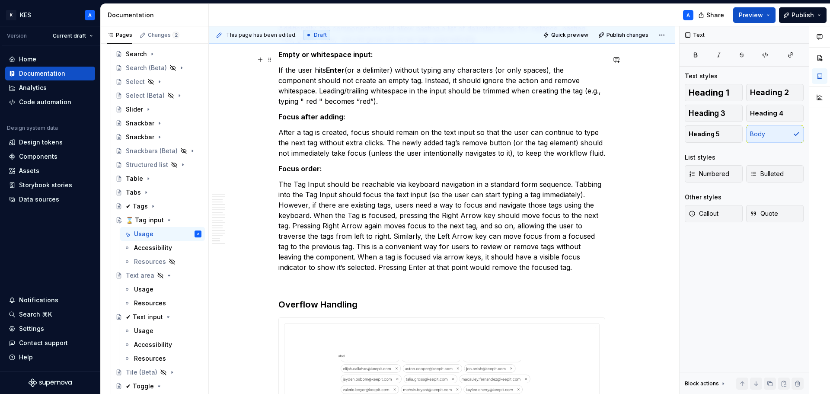
click at [318, 91] on p "If the user hits Enter (or a delimiter) without typing any characters (or only …" at bounding box center [441, 86] width 327 height 42
click at [588, 80] on p "If the user hits Enter (or a delimiter) without typing any characters (or only …" at bounding box center [441, 86] width 327 height 42
click at [280, 92] on p "If the user hits Enter (or a delimiter) without typing any characters (or only …" at bounding box center [441, 86] width 327 height 42
click at [593, 80] on p "If the user hits Enter (or a delimiter) without typing any characters (or only …" at bounding box center [441, 86] width 327 height 42
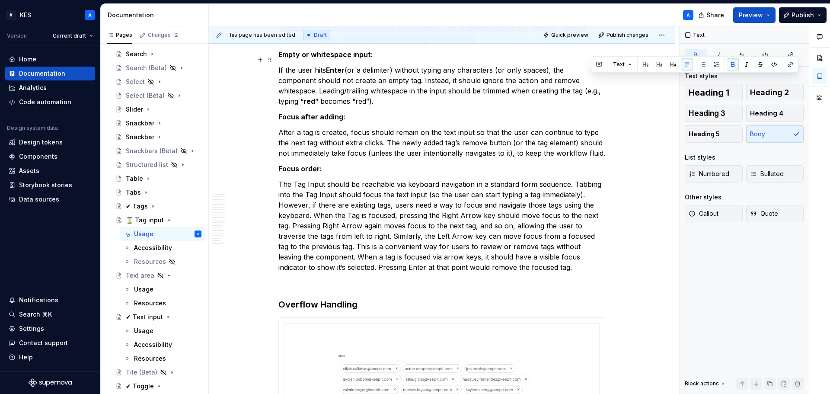
click at [325, 90] on p "If the user hits Enter (or a delimiter) without typing any characters (or only …" at bounding box center [441, 86] width 327 height 42
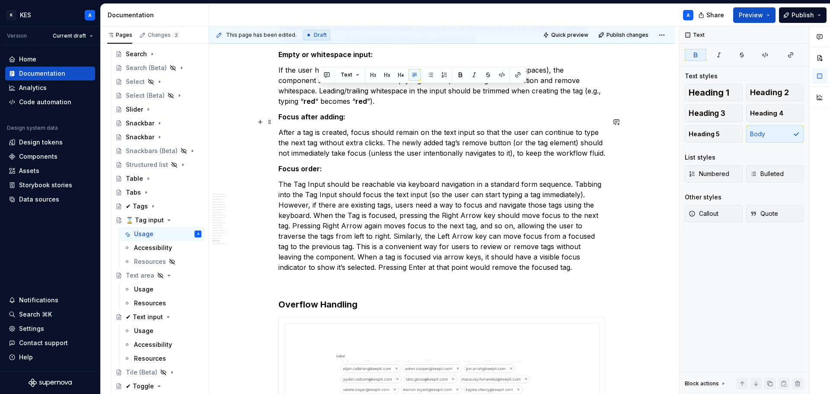
click at [432, 147] on p "After a tag is created, focus should remain on the text input so that the user …" at bounding box center [441, 142] width 327 height 31
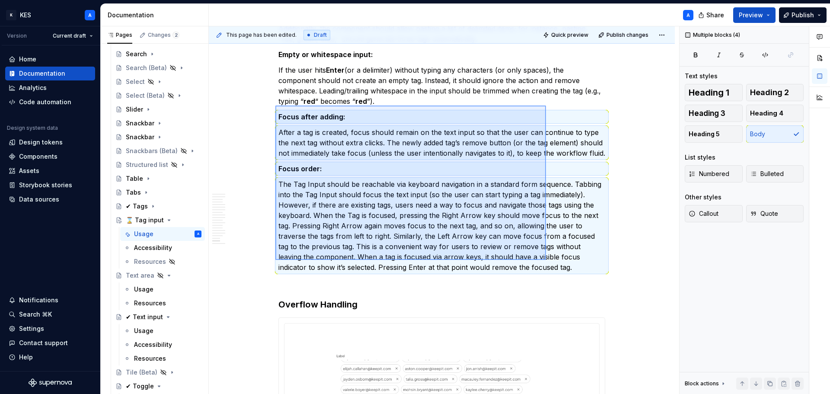
drag, startPoint x: 275, startPoint y: 105, endPoint x: 546, endPoint y: 260, distance: 311.5
click at [546, 260] on div "This page has been edited. Draft Quick preview Publish changes ⌛ Tag input The …" at bounding box center [444, 210] width 470 height 368
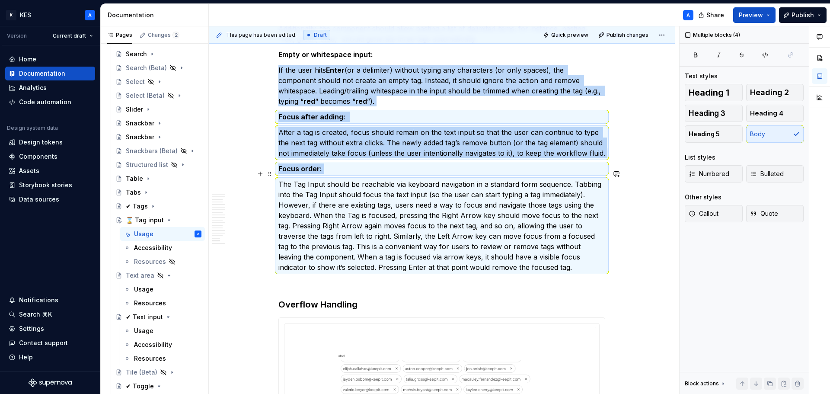
copy div "If the user hits Enter (or a delimiter) without typing any characters (or only …"
click at [504, 243] on p "The Tag Input should be reachable via keyboard navigation in a standard form se…" at bounding box center [441, 225] width 327 height 93
click at [527, 252] on p "The Tag Input should be reachable via keyboard navigation in a standard form se…" at bounding box center [441, 225] width 327 height 93
click at [429, 186] on p "The Tag Input should be reachable via keyboard navigation in a standard form se…" at bounding box center [441, 225] width 327 height 93
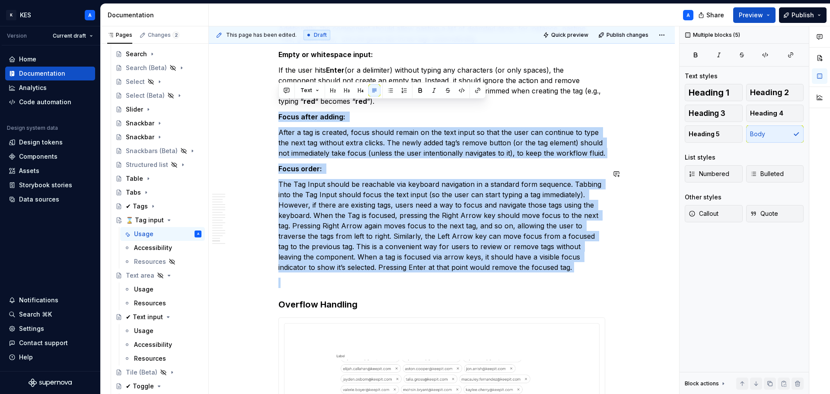
drag, startPoint x: 279, startPoint y: 106, endPoint x: 560, endPoint y: 266, distance: 323.3
copy div "Lorem ipsum dolors: Ametc a eli se doeiusm, tempo incidi utlabo et dol magn ali…"
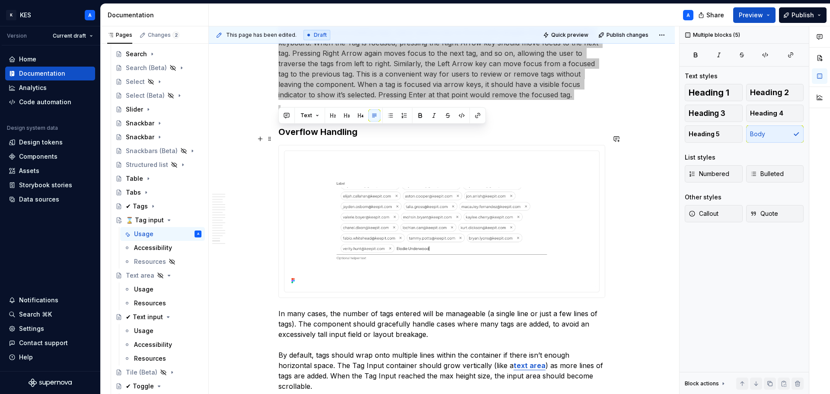
scroll to position [3509, 0]
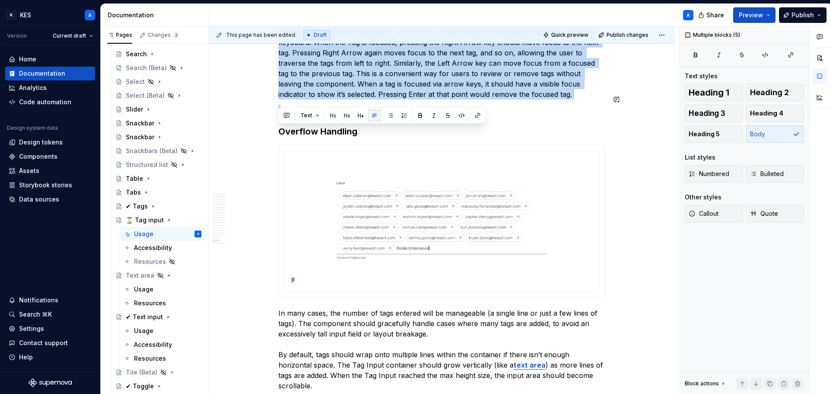
click at [450, 86] on p "The Tag Input should be reachable via keyboard navigation in a standard form se…" at bounding box center [441, 52] width 327 height 93
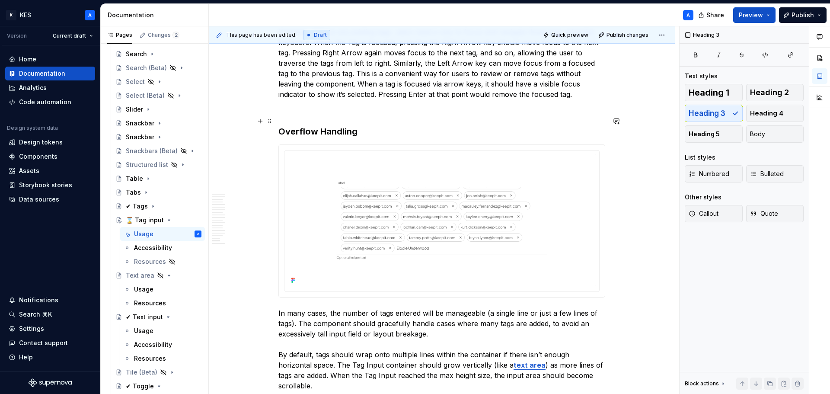
click at [326, 125] on h3 "Overflow Handling" at bounding box center [441, 131] width 327 height 12
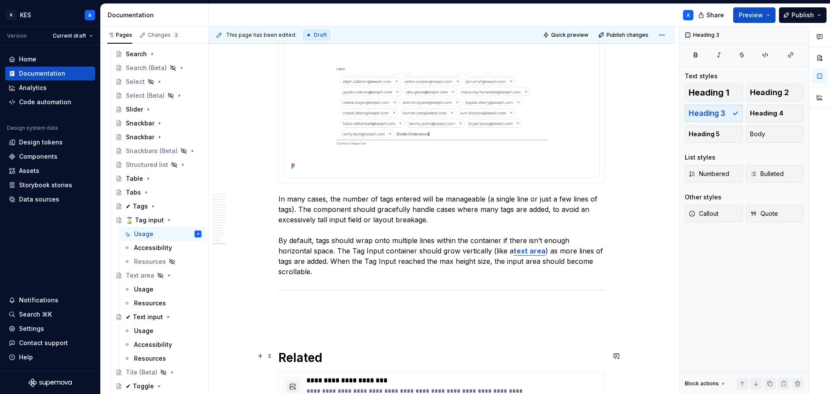
scroll to position [3614, 0]
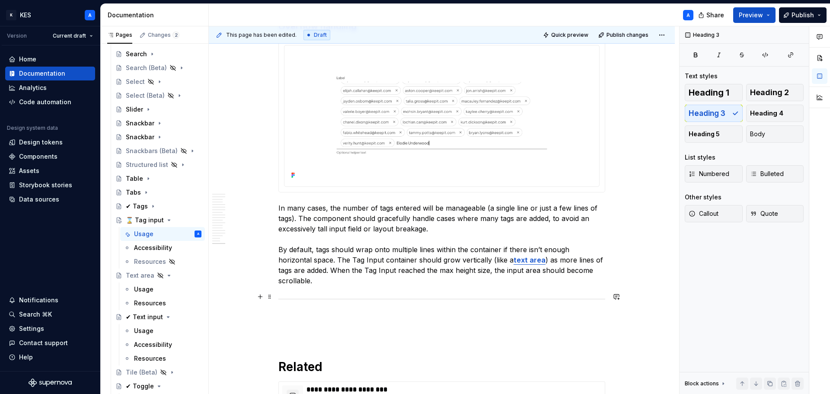
click at [333, 312] on p at bounding box center [441, 317] width 327 height 10
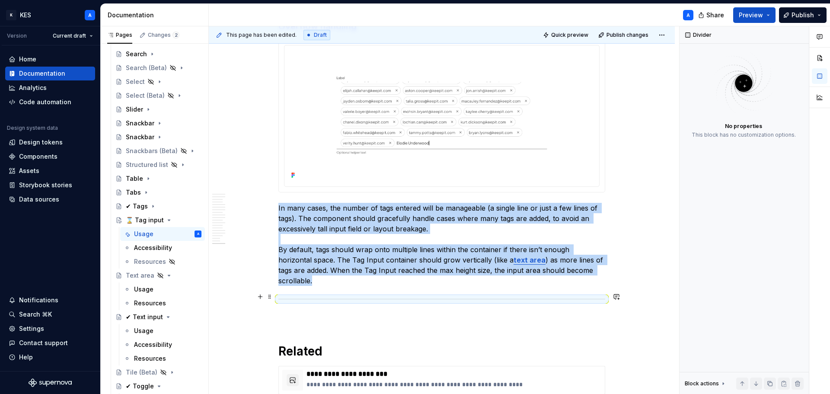
click at [331, 312] on p at bounding box center [441, 317] width 327 height 10
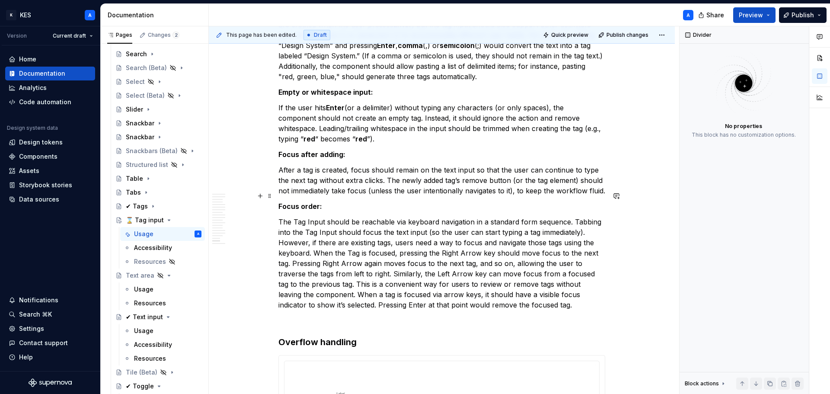
scroll to position [3311, 0]
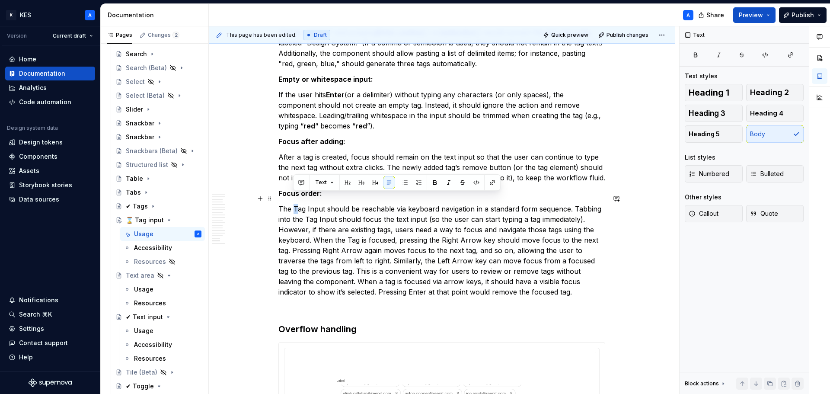
click at [293, 204] on p "The Tag Input should be reachable via keyboard navigation in a standard form se…" at bounding box center [441, 250] width 327 height 93
click at [311, 204] on p "The tag Input should be reachable via keyboard navigation in a standard form se…" at bounding box center [441, 250] width 327 height 93
click at [309, 204] on p "The tag Input should be reachable via keyboard navigation in a standard form se…" at bounding box center [441, 250] width 327 height 93
click at [307, 207] on p "The tag input should be reachable via keyboard navigation in a standard form se…" at bounding box center [441, 250] width 327 height 93
click at [319, 209] on p "The tag input should be reachable via keyboard navigation in a standard form se…" at bounding box center [441, 250] width 327 height 93
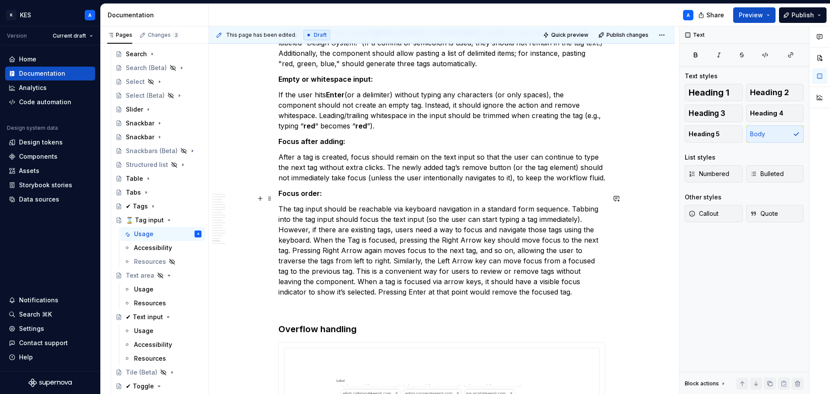
click at [349, 230] on p "The tag input should be reachable via keyboard navigation in a standard form se…" at bounding box center [441, 250] width 327 height 93
drag, startPoint x: 441, startPoint y: 229, endPoint x: 464, endPoint y: 229, distance: 22.5
click at [464, 229] on p "The tag input should be reachable via keyboard navigation in a standard form se…" at bounding box center [441, 250] width 327 height 93
click at [473, 228] on p "The tag input should be reachable via keyboard navigation in a standard form se…" at bounding box center [441, 250] width 327 height 93
drag, startPoint x: 476, startPoint y: 229, endPoint x: 439, endPoint y: 231, distance: 37.3
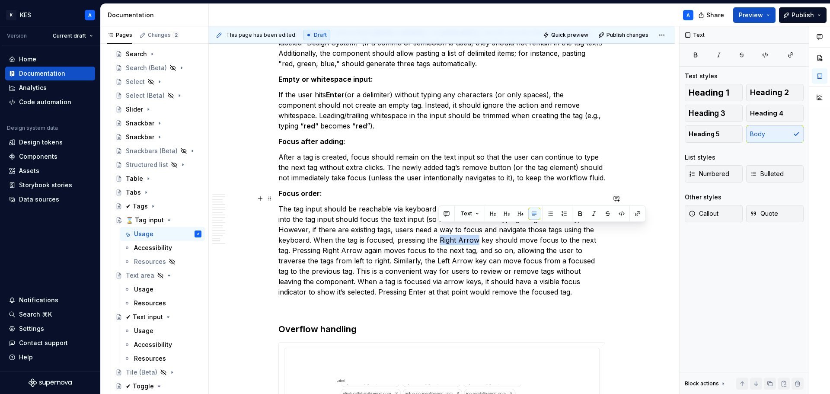
click at [439, 231] on p "The tag input should be reachable via keyboard navigation in a standard form se…" at bounding box center [441, 250] width 327 height 93
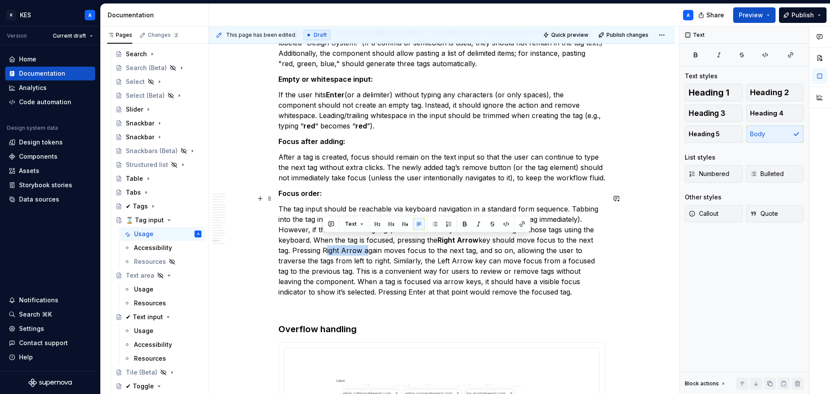
drag, startPoint x: 323, startPoint y: 239, endPoint x: 362, endPoint y: 243, distance: 39.1
click at [362, 243] on p "The tag input should be reachable via keyboard navigation in a standard form se…" at bounding box center [441, 250] width 327 height 93
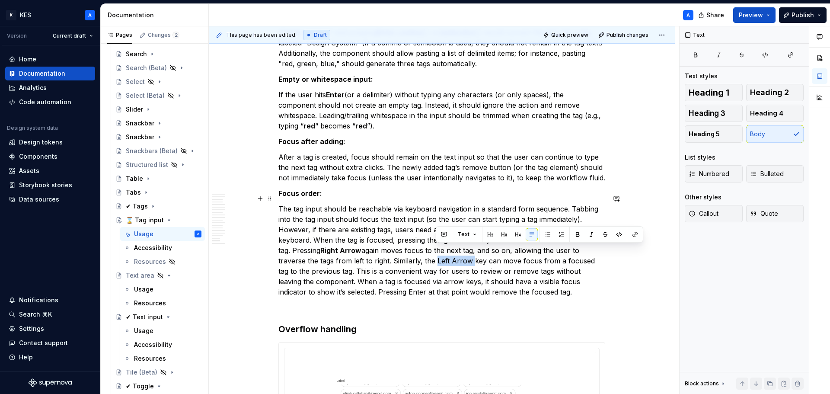
drag, startPoint x: 435, startPoint y: 252, endPoint x: 471, endPoint y: 253, distance: 36.3
click at [471, 253] on p "The tag input should be reachable via keyboard navigation in a standard form se…" at bounding box center [441, 250] width 327 height 93
click at [357, 280] on p "The tag input should be reachable via keyboard navigation in a standard form se…" at bounding box center [441, 250] width 327 height 93
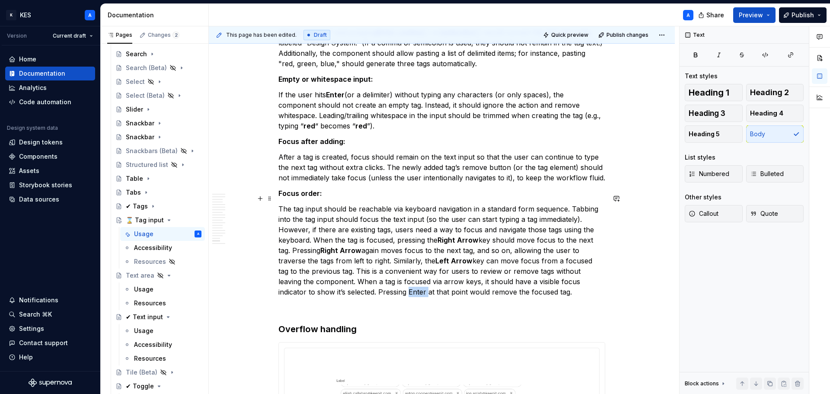
click at [357, 280] on p "The tag input should be reachable via keyboard navigation in a standard form se…" at bounding box center [441, 250] width 327 height 93
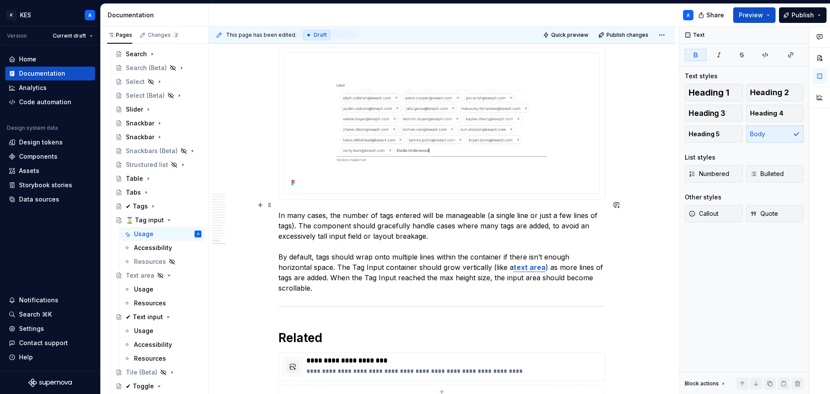
scroll to position [3614, 0]
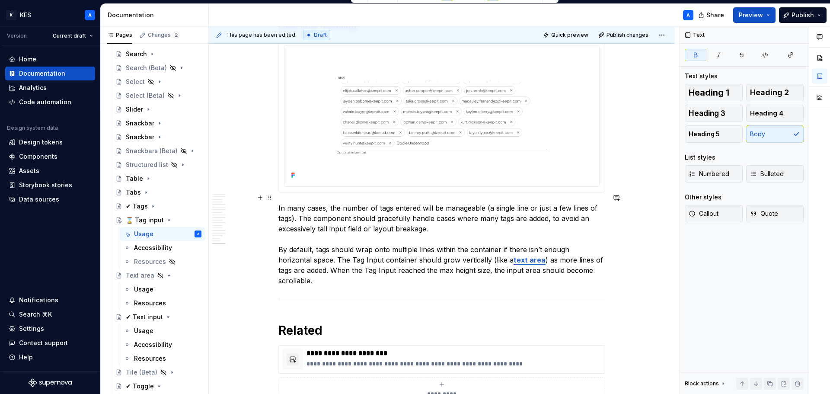
drag, startPoint x: 548, startPoint y: 208, endPoint x: 567, endPoint y: 212, distance: 19.3
click at [549, 208] on p "In many cases, the number of tags entered will be manageable (a single line or …" at bounding box center [441, 244] width 327 height 83
click at [320, 249] on p "In many cases, the number of tags entered will be manageable (a single line or …" at bounding box center [441, 244] width 327 height 83
click at [331, 249] on p "In many cases, the number of tags entered will be manageable (a single line or …" at bounding box center [441, 244] width 327 height 83
click at [342, 259] on p "In many cases, the number of tags entered will be manageable (a single line or …" at bounding box center [441, 244] width 327 height 83
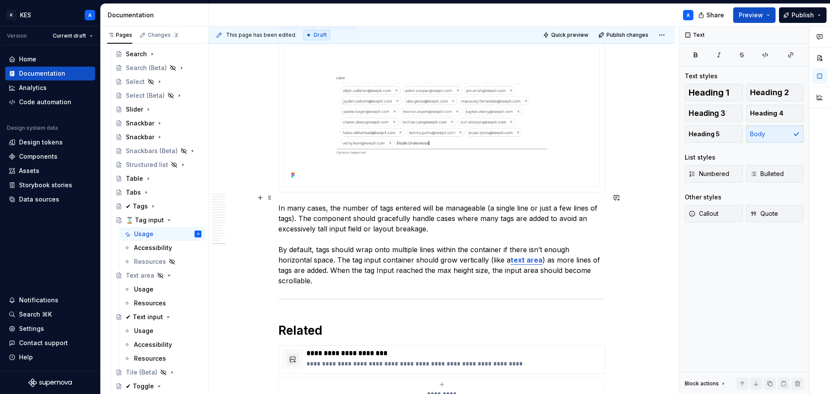
click at [351, 259] on p "In many cases, the number of tags entered will be manageable (a single line or …" at bounding box center [441, 244] width 327 height 83
click at [395, 261] on p "In many cases, the number of tags entered will be manageable (a single line or …" at bounding box center [441, 244] width 327 height 83
click at [393, 263] on p "In many cases, the number of tags entered will be manageable (a single line or …" at bounding box center [441, 244] width 327 height 83
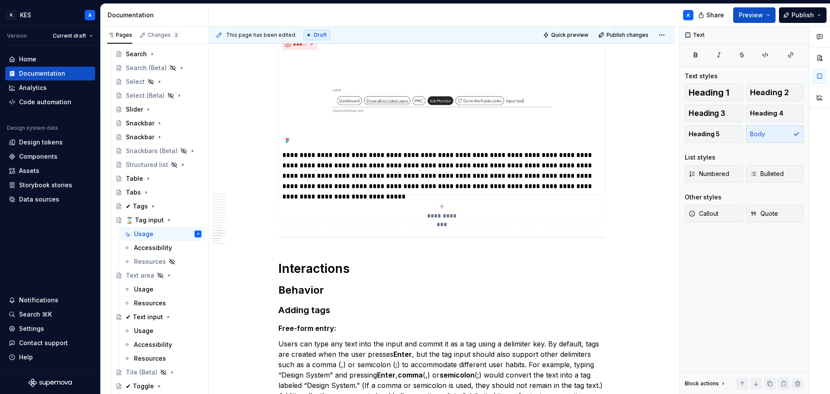
scroll to position [2886, 0]
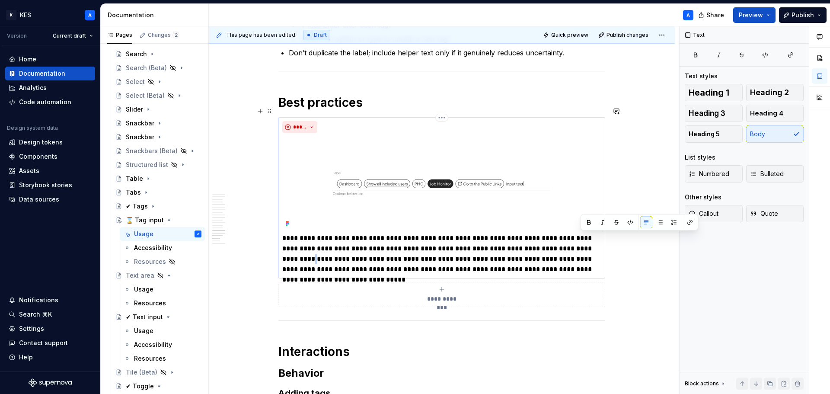
click at [583, 238] on p "**********" at bounding box center [441, 254] width 319 height 42
type textarea "*"
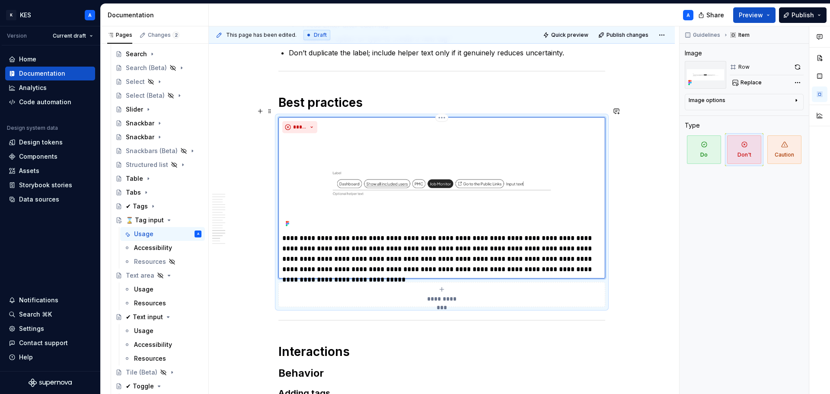
click at [285, 251] on p "**********" at bounding box center [441, 254] width 319 height 42
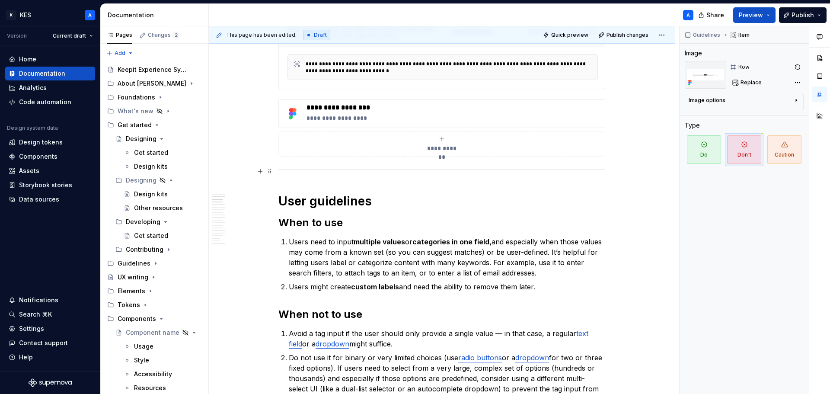
scroll to position [519, 0]
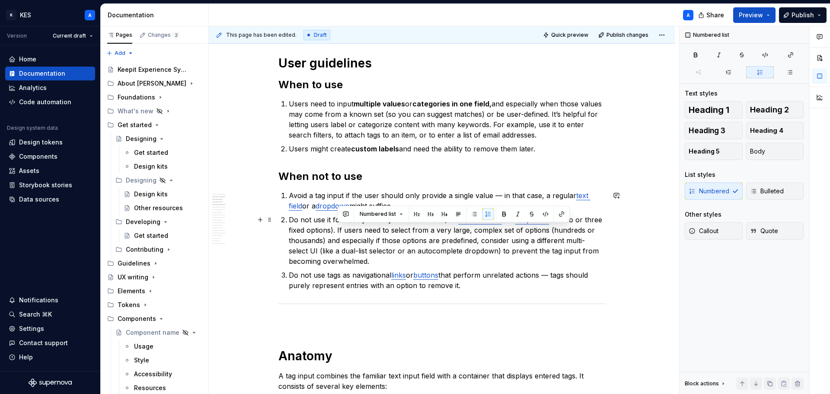
drag, startPoint x: 387, startPoint y: 258, endPoint x: 338, endPoint y: 231, distance: 56.5
click at [338, 231] on p "Do not use it for binary or very limited choices (use radio buttons or a dropdo…" at bounding box center [447, 240] width 316 height 52
copy p "If users need to select from a very large, complex set of options (hundreds or …"
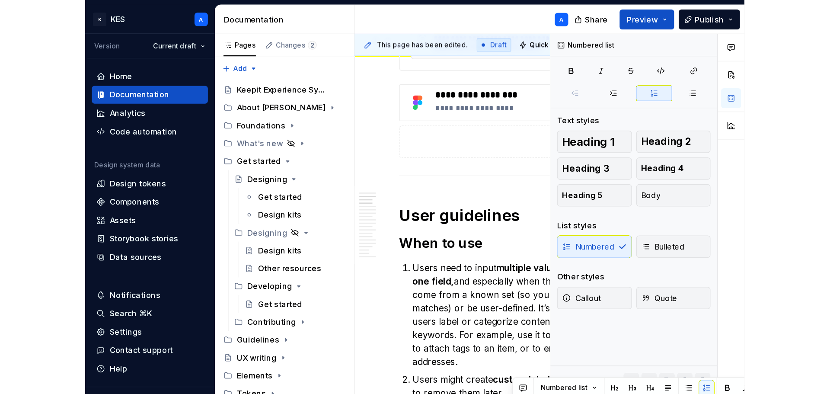
scroll to position [453, 0]
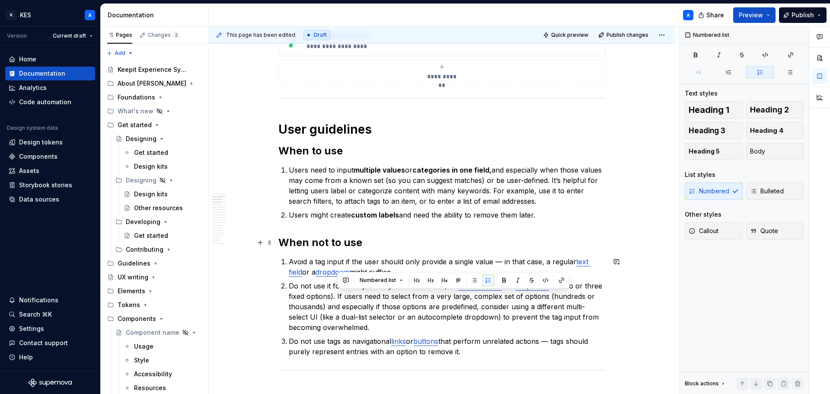
click at [544, 239] on h2 "When not to use" at bounding box center [441, 243] width 327 height 14
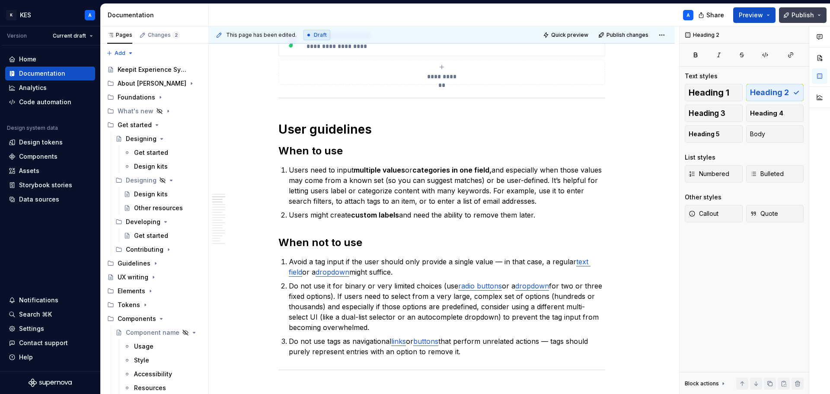
click at [795, 16] on span "Publish" at bounding box center [803, 15] width 22 height 9
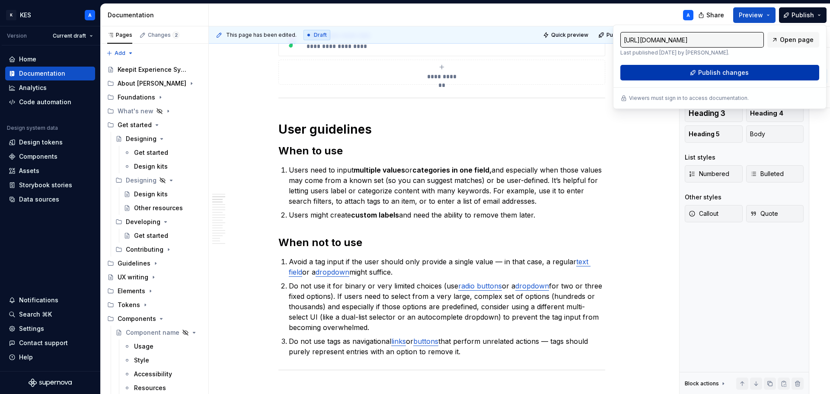
click at [722, 71] on span "Publish changes" at bounding box center [723, 72] width 51 height 9
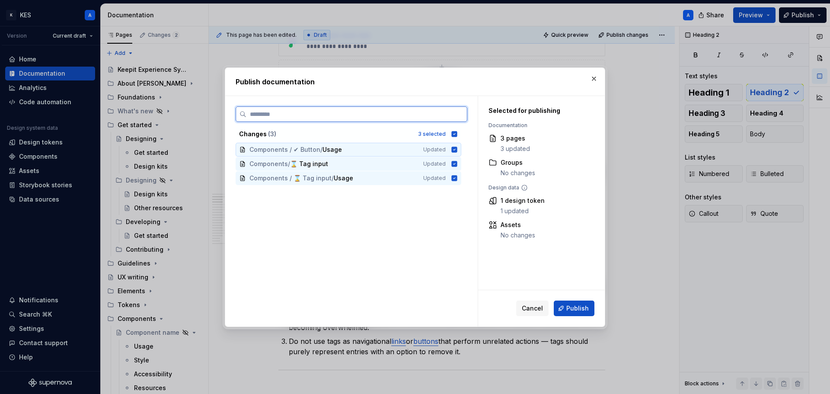
click at [456, 150] on icon at bounding box center [455, 150] width 6 height 6
click at [454, 165] on icon at bounding box center [455, 164] width 6 height 6
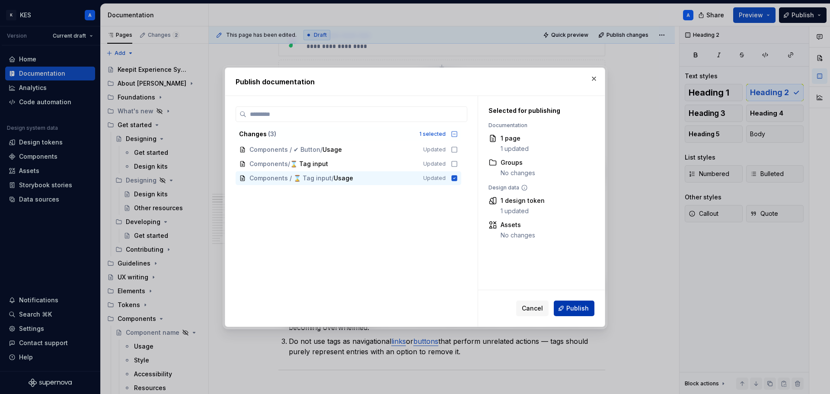
click at [578, 307] on span "Publish" at bounding box center [577, 308] width 22 height 9
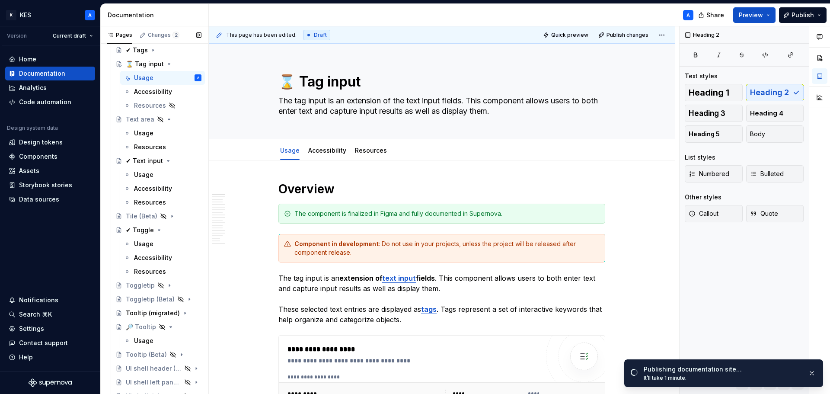
scroll to position [1194, 0]
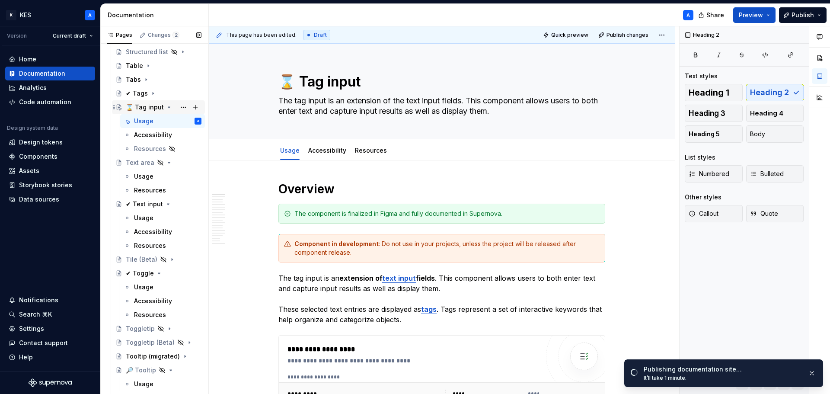
click at [149, 108] on div "⌛ Tag input" at bounding box center [145, 107] width 38 height 9
click at [314, 151] on link "Accessibility" at bounding box center [327, 150] width 38 height 7
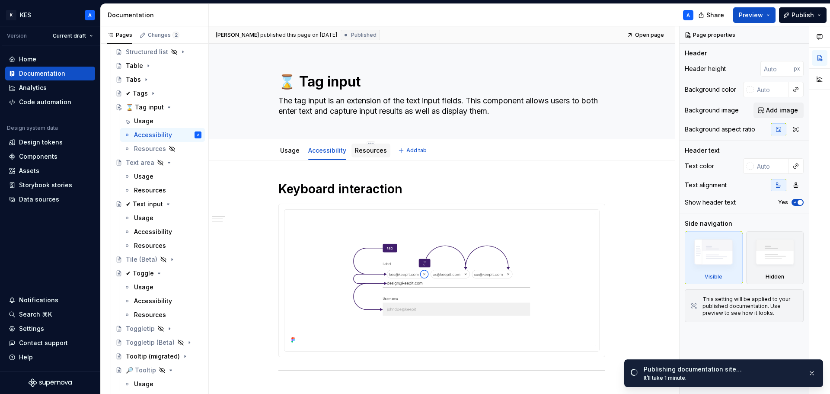
click at [361, 150] on link "Resources" at bounding box center [371, 150] width 32 height 7
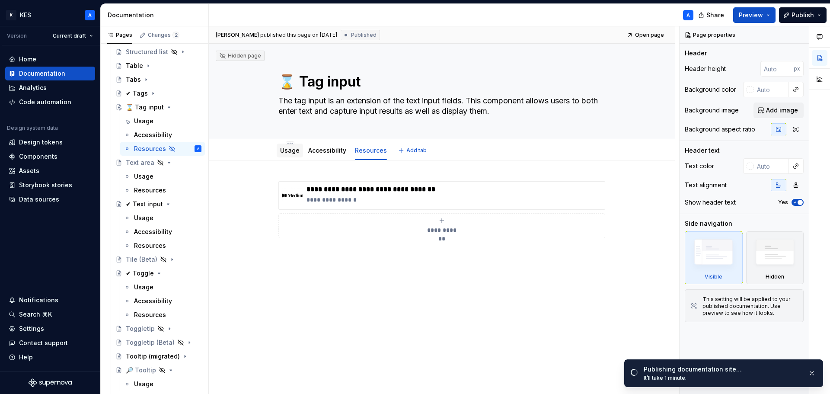
click at [284, 154] on div "Usage" at bounding box center [289, 150] width 19 height 10
click at [295, 149] on link "Usage" at bounding box center [289, 150] width 19 height 7
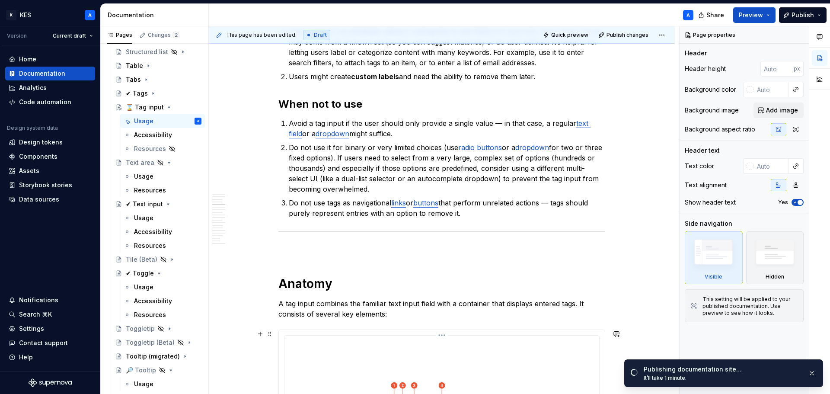
scroll to position [692, 0]
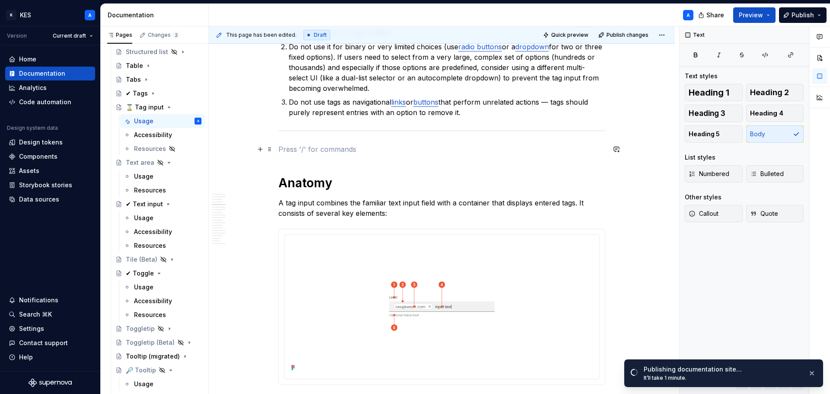
click at [363, 153] on p at bounding box center [441, 149] width 327 height 10
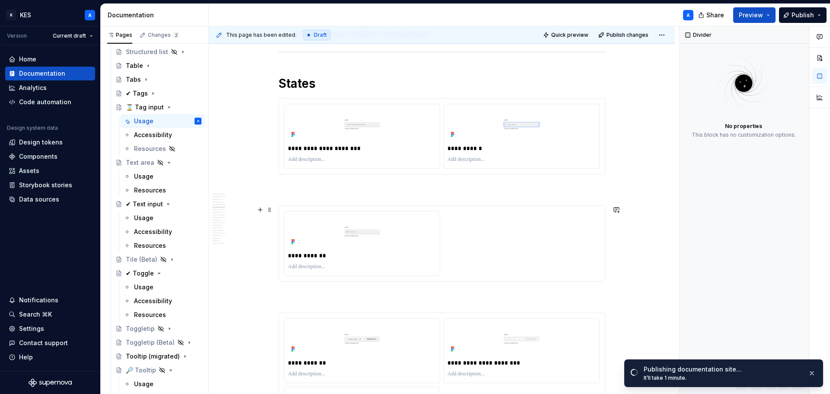
scroll to position [1297, 0]
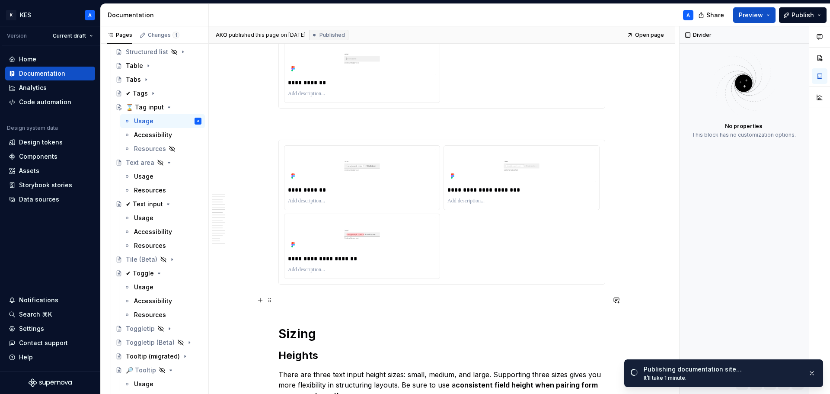
click at [327, 299] on p at bounding box center [441, 300] width 327 height 10
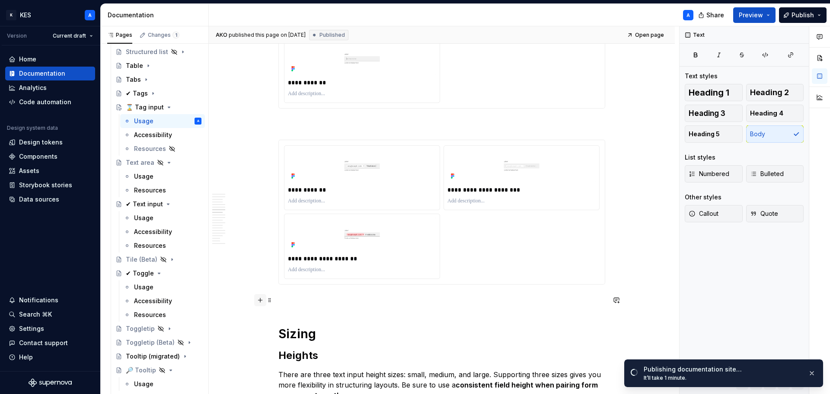
click at [257, 301] on button "button" at bounding box center [260, 300] width 12 height 12
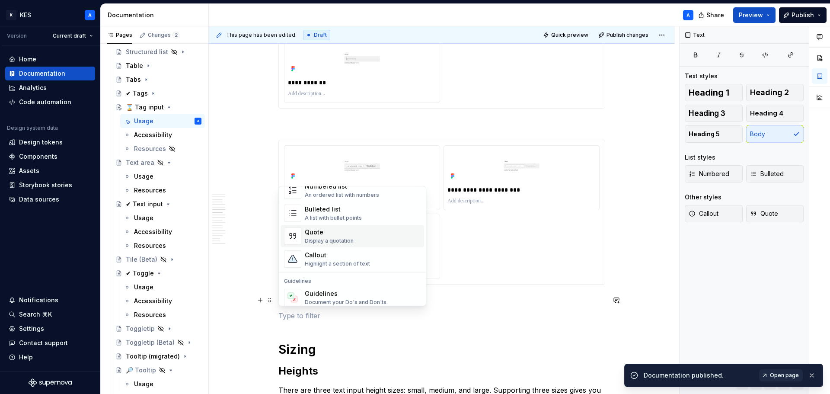
scroll to position [216, 0]
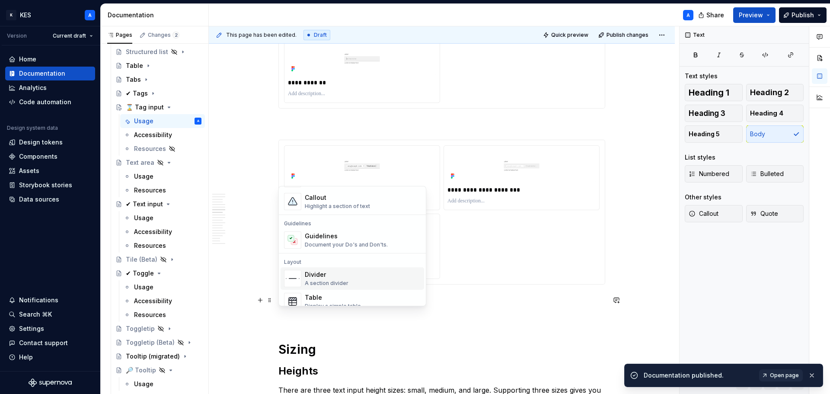
click at [339, 274] on div "Divider" at bounding box center [327, 274] width 44 height 9
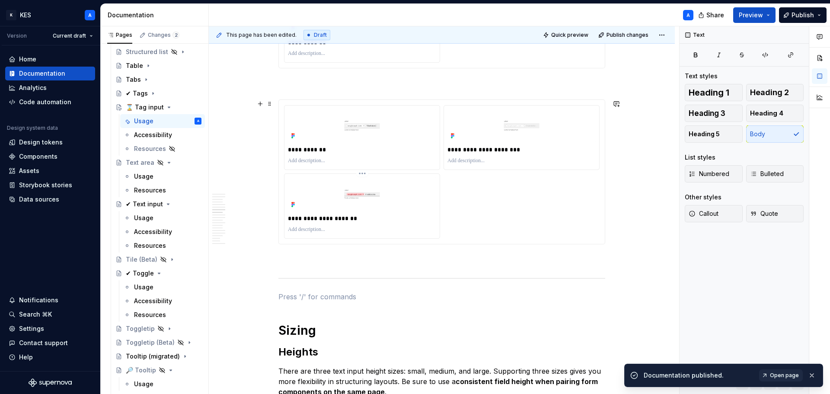
scroll to position [1383, 0]
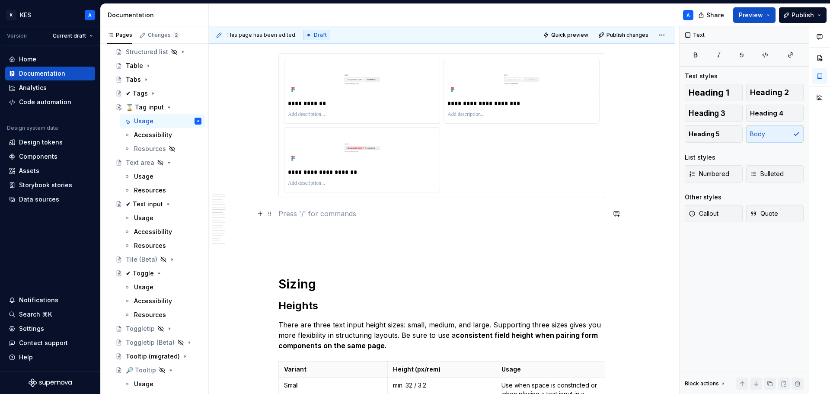
click at [362, 216] on p at bounding box center [441, 213] width 327 height 10
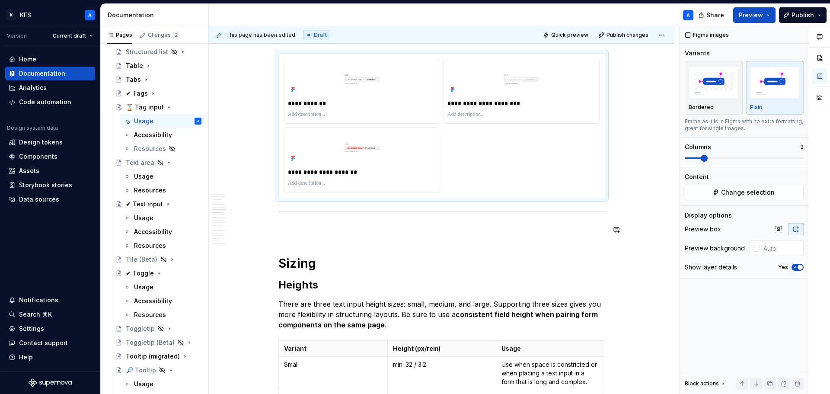
click at [329, 233] on p at bounding box center [441, 229] width 327 height 10
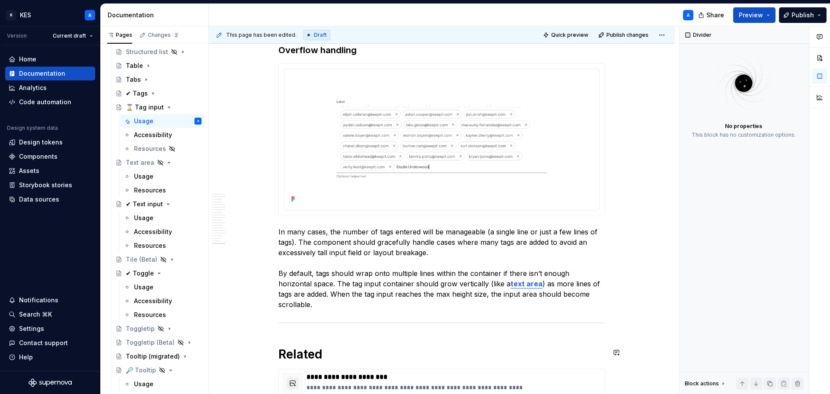
scroll to position [3552, 0]
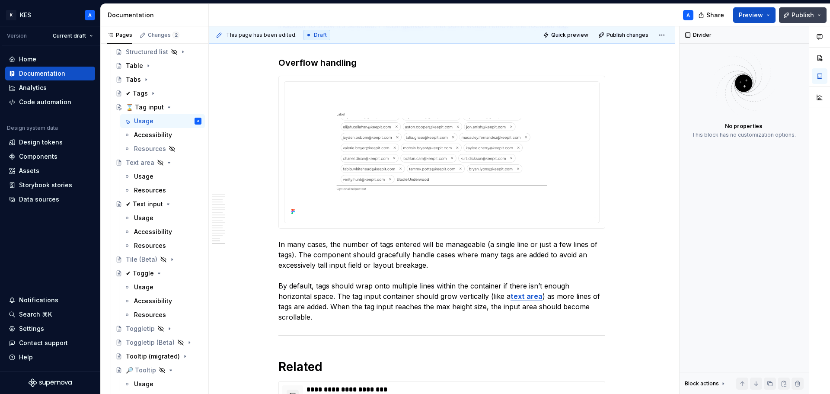
click at [795, 11] on span "Publish" at bounding box center [803, 15] width 22 height 9
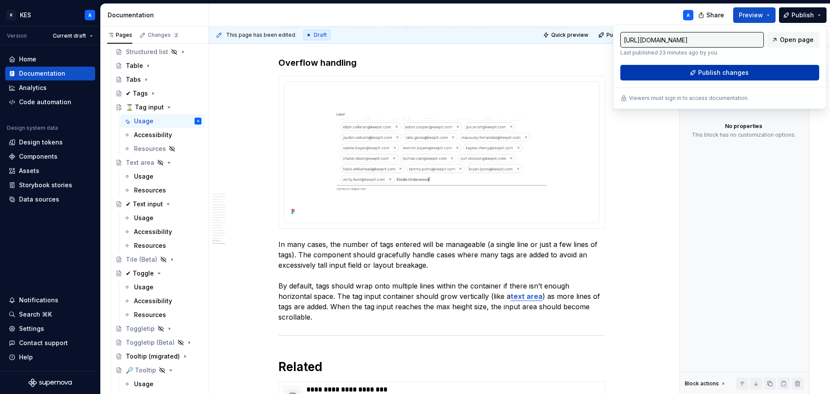
click at [756, 78] on button "Publish changes" at bounding box center [719, 73] width 199 height 16
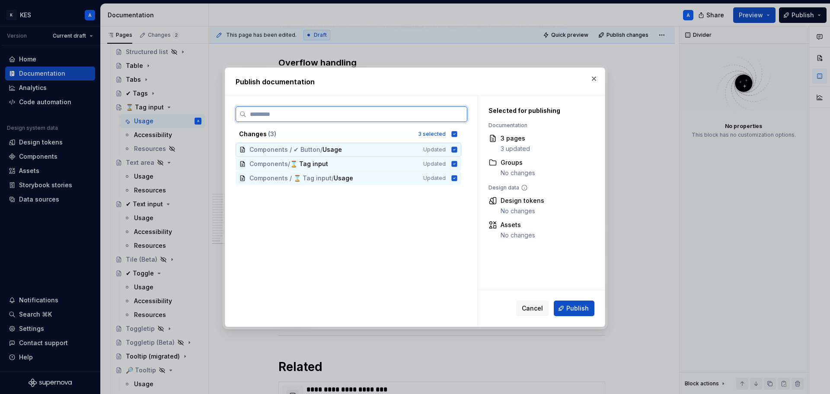
click at [452, 147] on icon at bounding box center [454, 149] width 7 height 7
click at [453, 176] on icon at bounding box center [455, 178] width 6 height 6
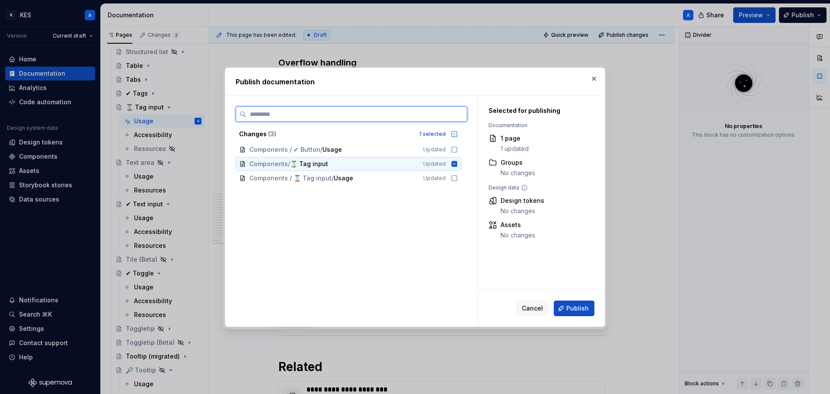
click at [453, 162] on icon at bounding box center [455, 164] width 6 height 6
click at [453, 178] on icon at bounding box center [454, 178] width 7 height 7
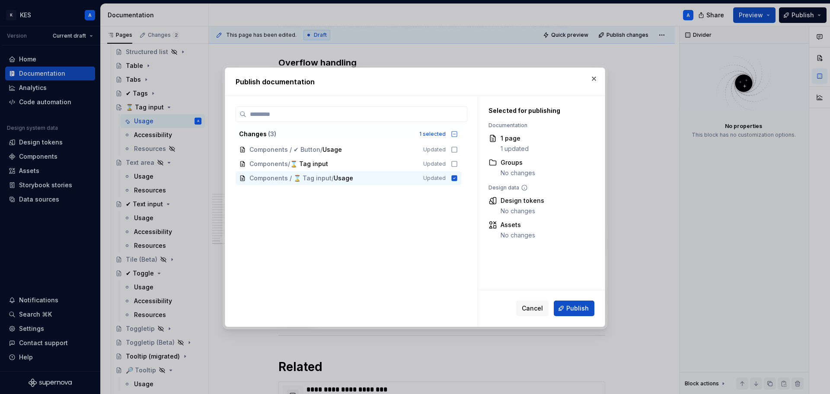
drag, startPoint x: 585, startPoint y: 311, endPoint x: 564, endPoint y: 294, distance: 27.1
click at [584, 311] on span "Publish" at bounding box center [577, 308] width 22 height 9
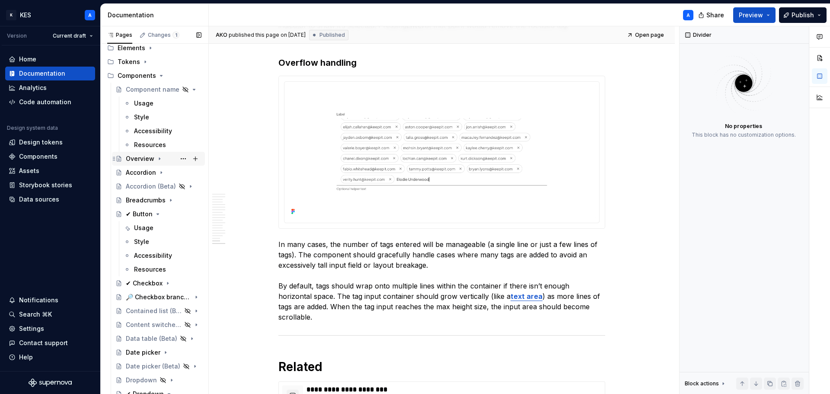
scroll to position [243, 0]
drag, startPoint x: 139, startPoint y: 226, endPoint x: 454, endPoint y: 190, distance: 317.2
click at [139, 226] on div "Usage" at bounding box center [143, 228] width 19 height 9
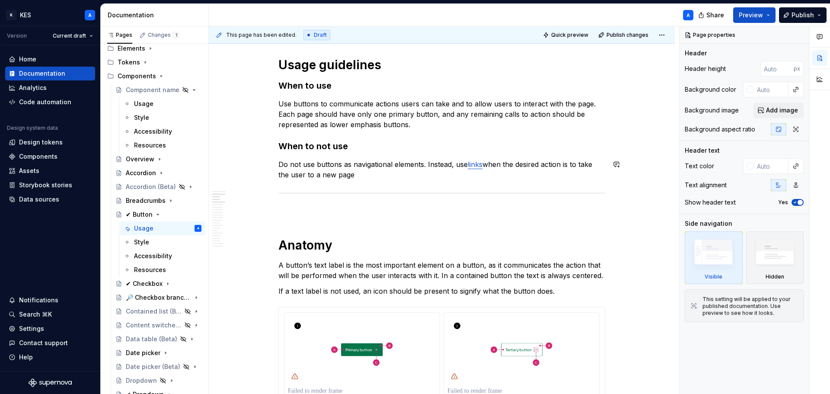
scroll to position [476, 0]
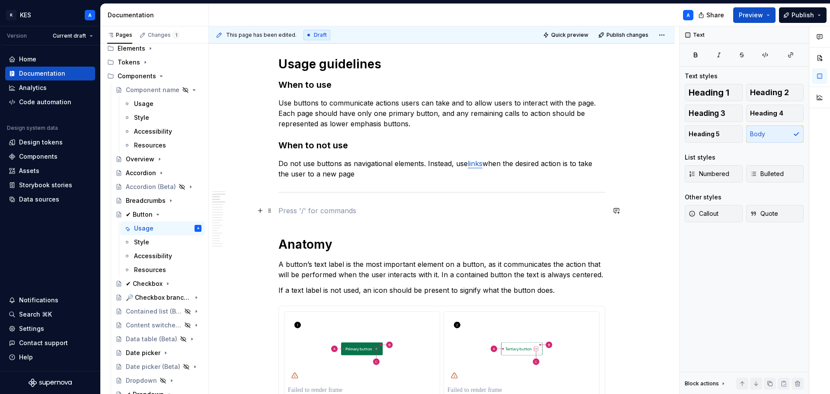
click at [403, 206] on p at bounding box center [441, 210] width 327 height 10
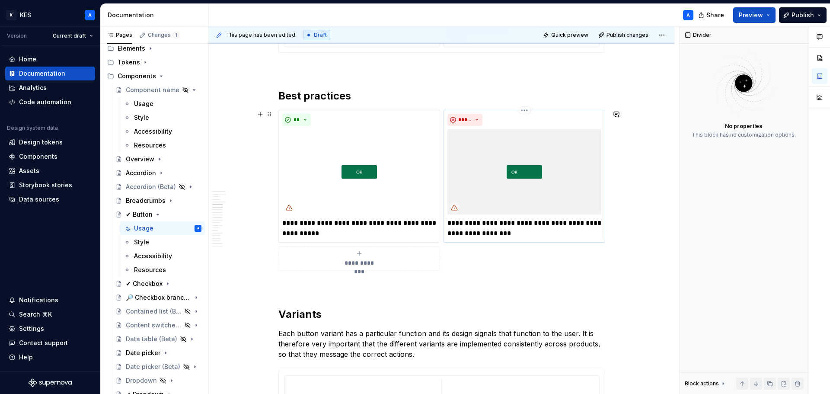
scroll to position [951, 0]
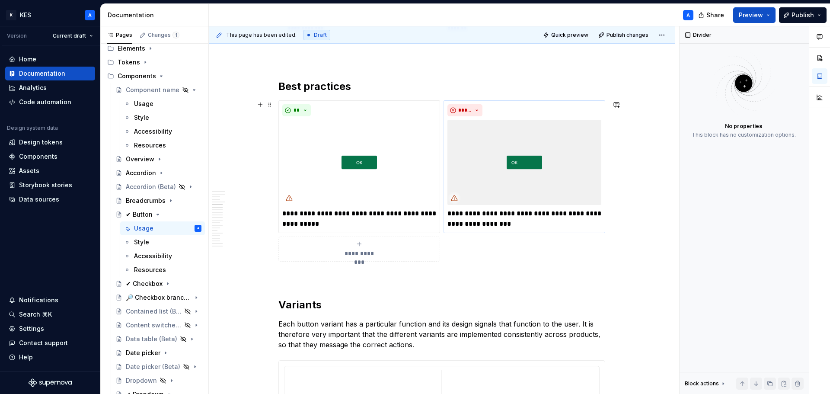
type textarea "*"
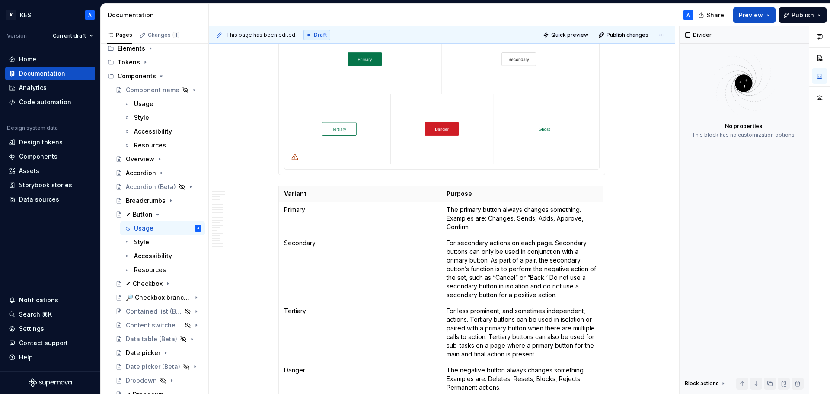
scroll to position [1297, 0]
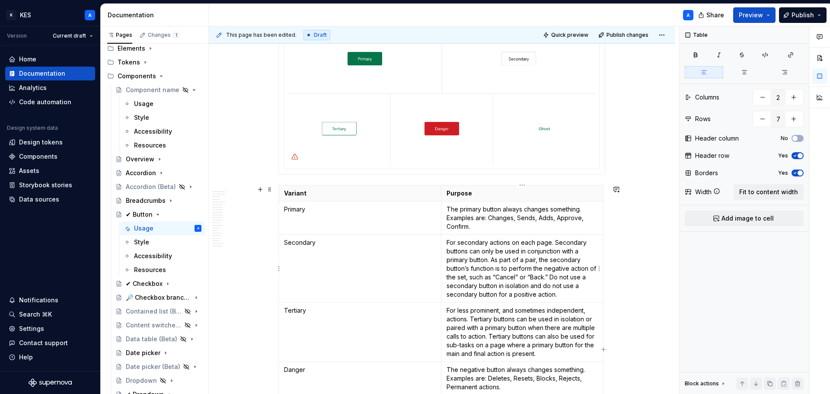
click at [531, 279] on p "For secondary actions on each page. Secondary buttons can only be used in conju…" at bounding box center [523, 268] width 152 height 61
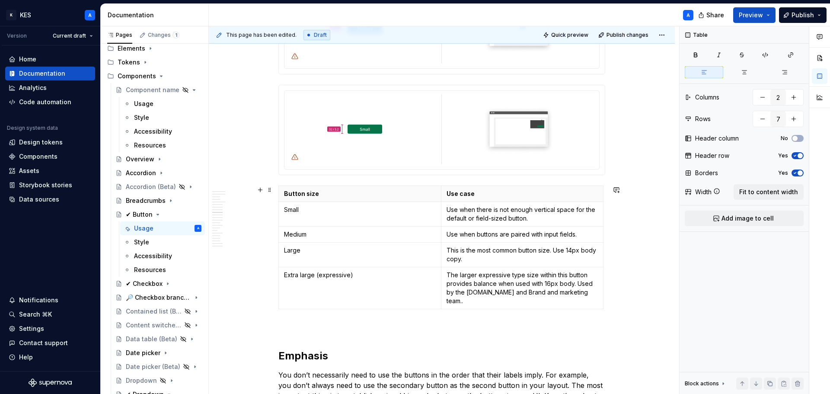
scroll to position [2205, 0]
type input "5"
click at [594, 292] on p "The larger expressive type size within this button provides balance when used w…" at bounding box center [523, 287] width 152 height 35
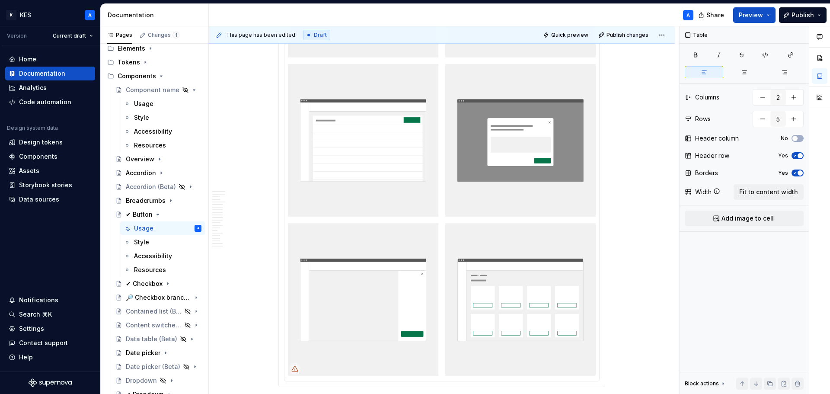
scroll to position [3761, 0]
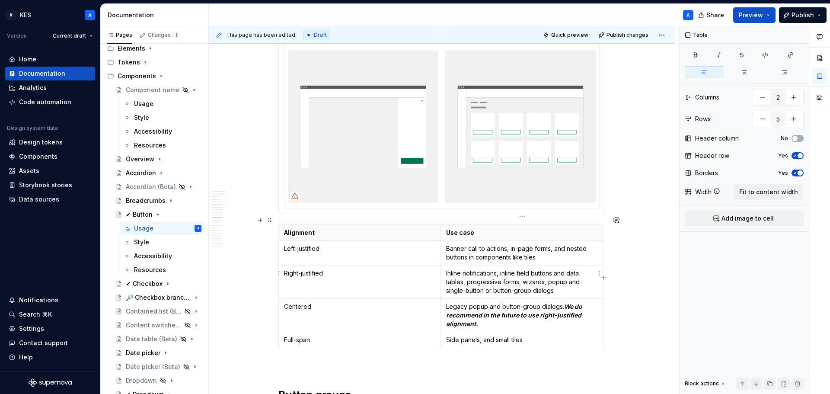
click at [565, 274] on p "Inline notifications, inline field buttons and data tables, progressive forms, …" at bounding box center [522, 282] width 152 height 26
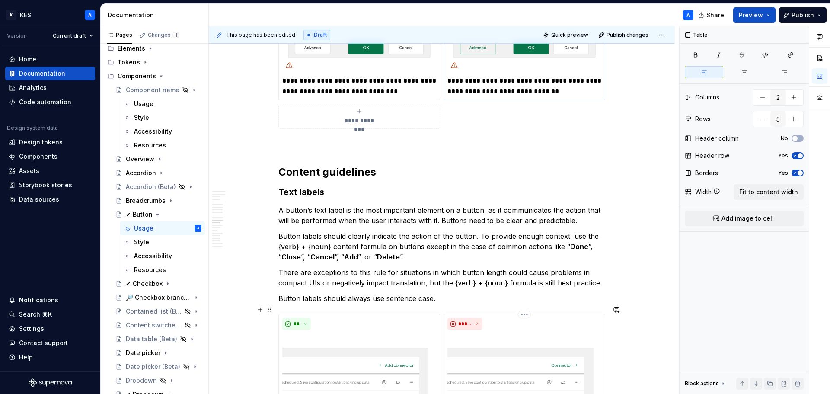
scroll to position [4409, 0]
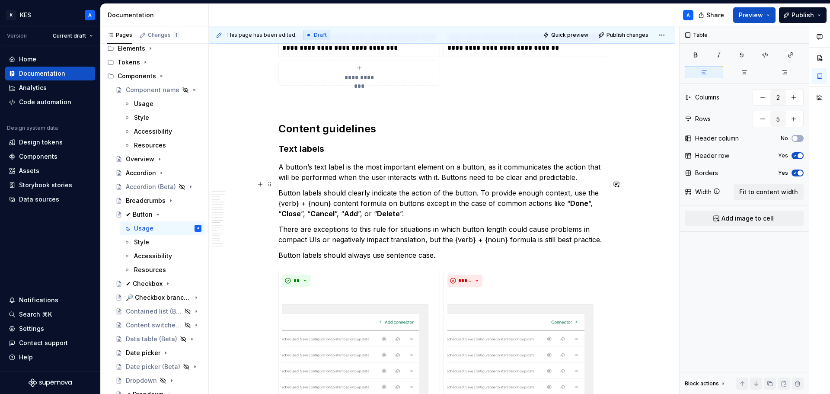
click at [420, 198] on p "Button labels should clearly indicate the action of the button. To provide enou…" at bounding box center [441, 203] width 327 height 31
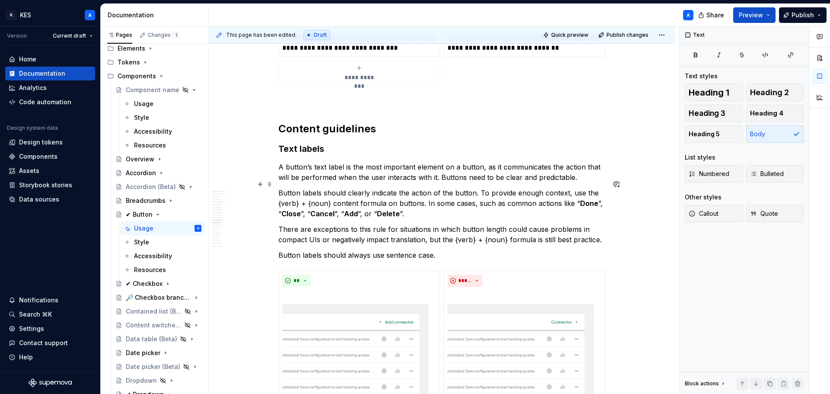
click at [455, 204] on p "Button labels should clearly indicate the action of the button. To provide enou…" at bounding box center [441, 203] width 327 height 31
click at [469, 206] on p "Button labels should clearly indicate the action of the button. To provide enou…" at bounding box center [441, 203] width 327 height 31
click at [481, 204] on p "Button labels should clearly indicate the action of the button. To provide enou…" at bounding box center [441, 203] width 327 height 31
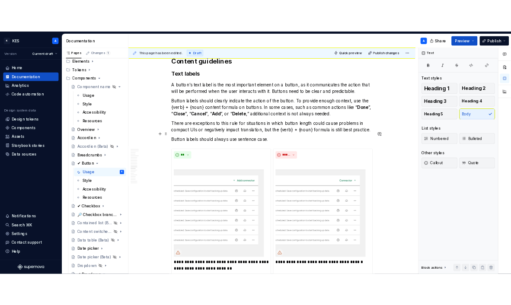
scroll to position [4496, 0]
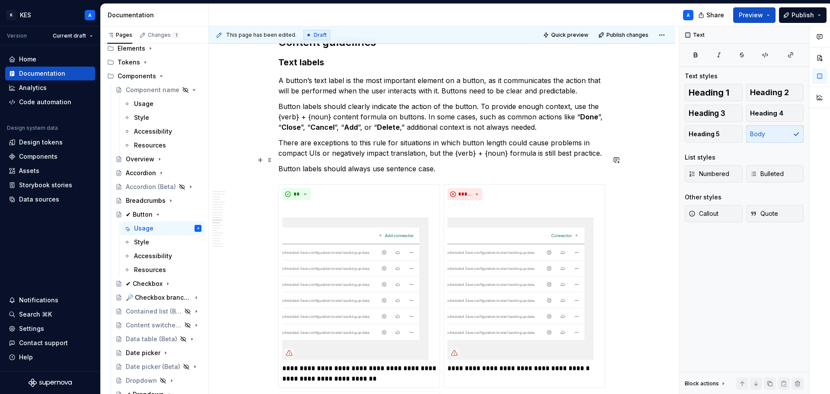
click at [414, 163] on p "Button labels should always use sentence case." at bounding box center [441, 168] width 327 height 10
click at [493, 163] on p "Button labels should always use sentence-style capitalization." at bounding box center [441, 168] width 327 height 10
click at [374, 118] on p "Button labels should clearly indicate the action of the button. To provide enou…" at bounding box center [441, 116] width 327 height 31
click at [366, 117] on p "Button labels should clearly indicate the action of the button. To provide enou…" at bounding box center [441, 116] width 327 height 31
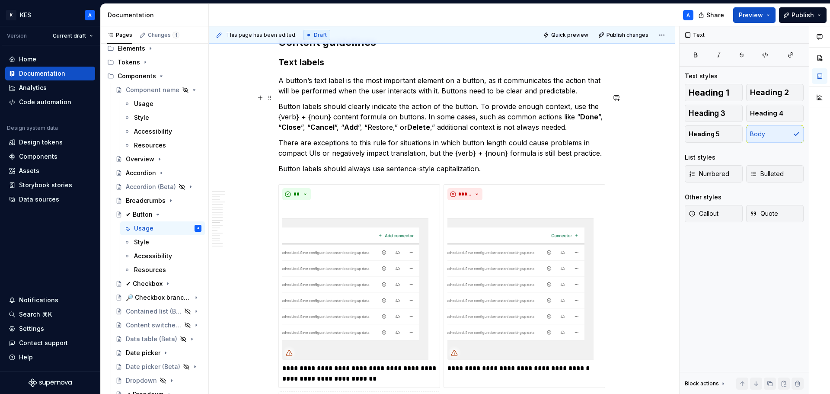
click at [383, 118] on p "Button labels should clearly indicate the action of the button. To provide enou…" at bounding box center [441, 116] width 327 height 31
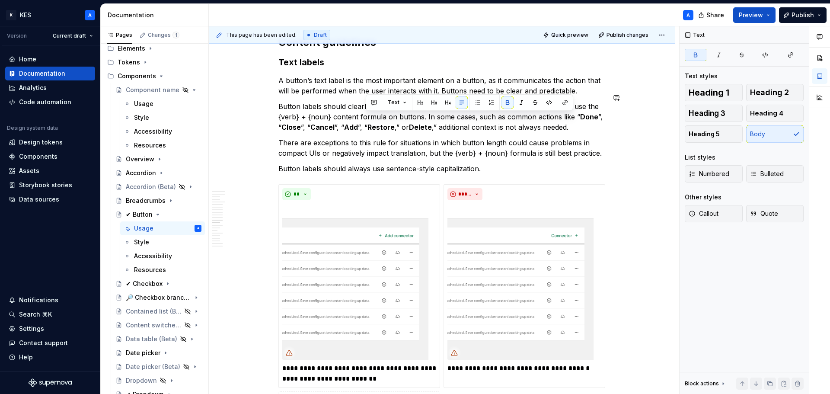
click at [590, 112] on strong "Done" at bounding box center [589, 116] width 18 height 9
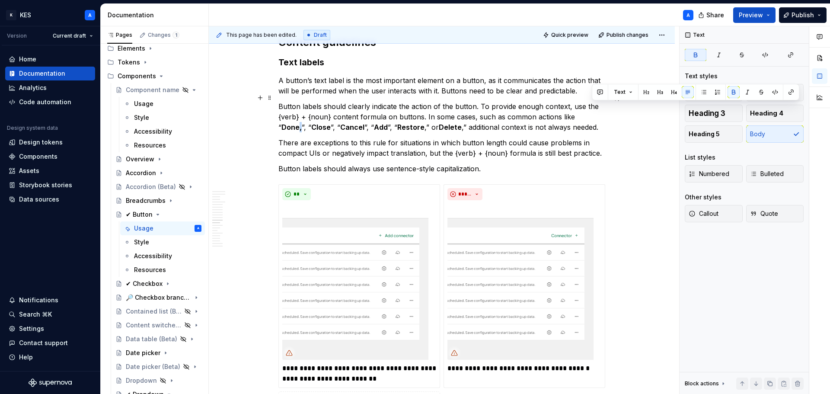
click at [594, 107] on p "Button labels should clearly indicate the action of the button. To provide enou…" at bounding box center [441, 116] width 327 height 31
click at [600, 108] on p "Button labels should clearly indicate the action of the button. To provide enou…" at bounding box center [441, 116] width 327 height 31
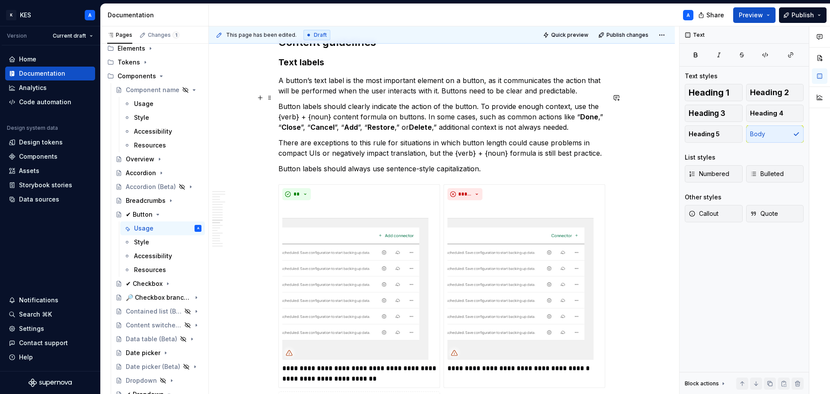
click at [301, 119] on p "Button labels should clearly indicate the action of the button. To provide enou…" at bounding box center [441, 116] width 327 height 31
click at [301, 123] on strong "Close," at bounding box center [292, 127] width 22 height 9
click at [335, 117] on p "Button labels should clearly indicate the action of the button. To provide enou…" at bounding box center [441, 116] width 327 height 31
click at [335, 122] on p "Button labels should clearly indicate the action of the button. To provide enou…" at bounding box center [441, 116] width 327 height 31
click at [307, 120] on p "Button labels should clearly indicate the action of the button. To provide enou…" at bounding box center [441, 116] width 327 height 31
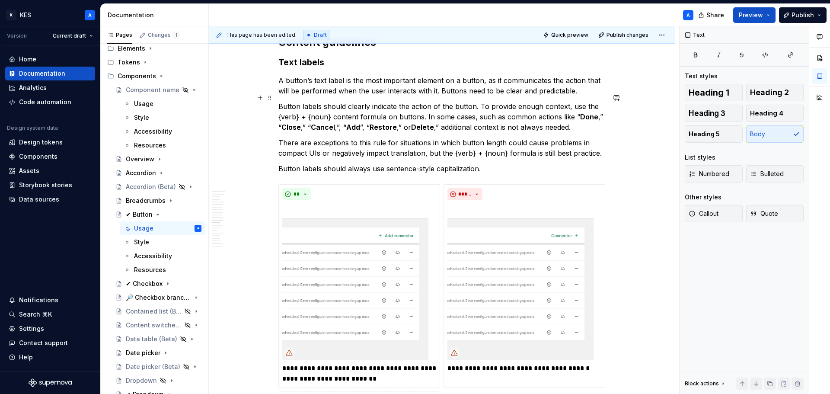
click at [340, 119] on p "Button labels should clearly indicate the action of the button. To provide enou…" at bounding box center [441, 116] width 327 height 31
click at [358, 118] on p "Button labels should clearly indicate the action of the button. To provide enou…" at bounding box center [441, 116] width 327 height 31
click at [356, 123] on strong "Add" at bounding box center [352, 127] width 14 height 9
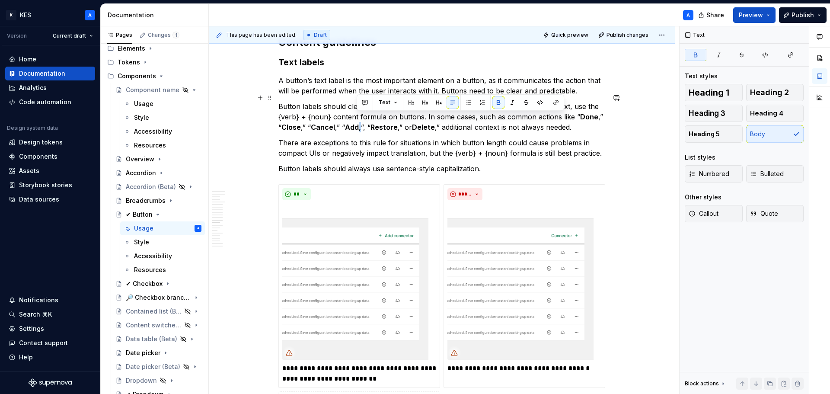
click at [357, 120] on p "Button labels should clearly indicate the action of the button. To provide enou…" at bounding box center [441, 116] width 327 height 31
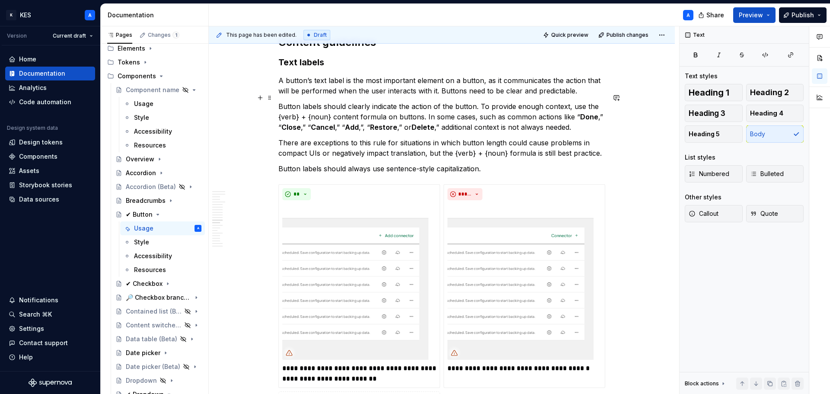
click at [362, 120] on p "Button labels should clearly indicate the action of the button. To provide enou…" at bounding box center [441, 116] width 327 height 31
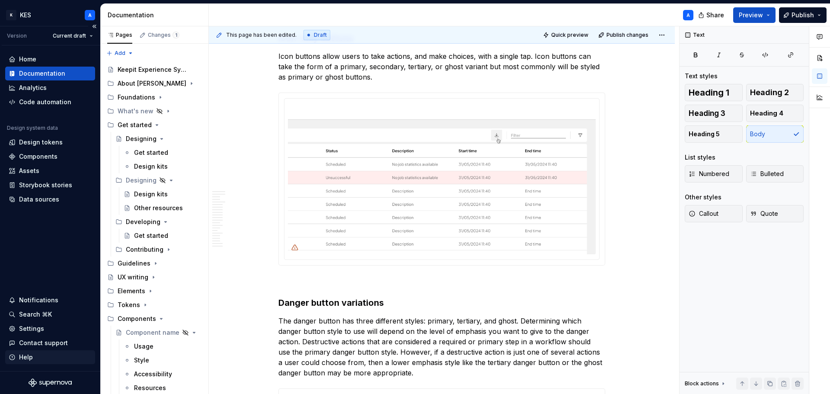
scroll to position [4540, 0]
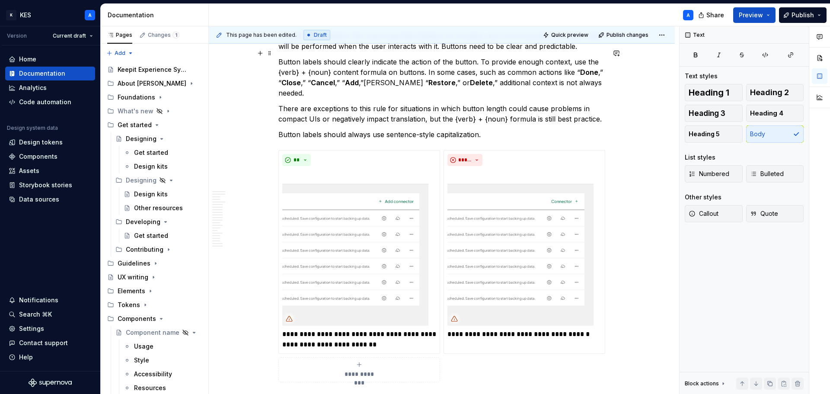
click at [373, 78] on p "Button labels should clearly indicate the action of the button. To provide enou…" at bounding box center [441, 78] width 327 height 42
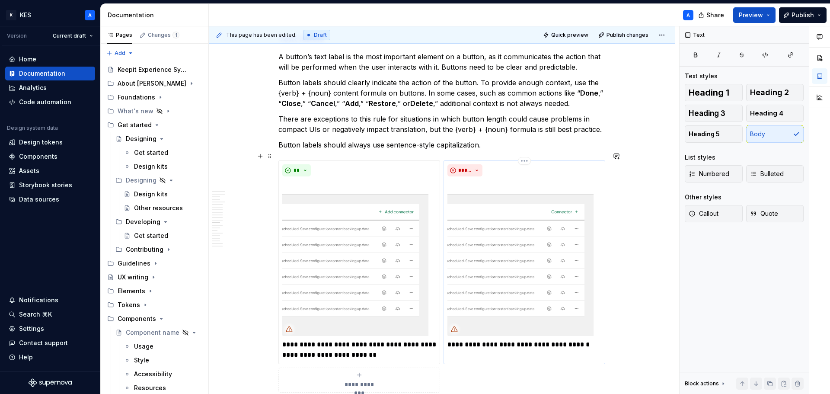
scroll to position [4476, 0]
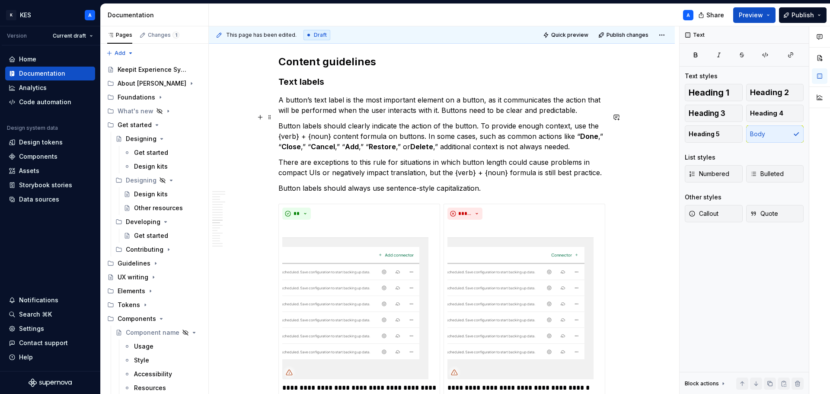
click at [347, 142] on strong "Add" at bounding box center [352, 146] width 14 height 9
click at [348, 138] on p "Button labels should clearly indicate the action of the button. To provide enou…" at bounding box center [441, 136] width 327 height 31
click at [397, 142] on strong "Delete" at bounding box center [397, 146] width 23 height 9
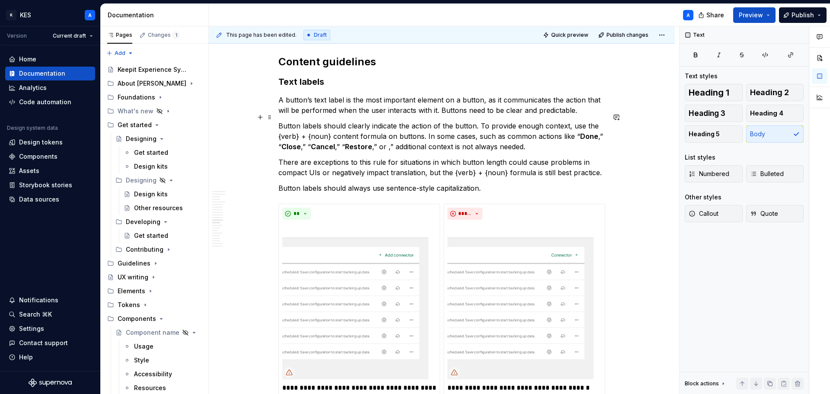
click at [339, 137] on p "Button labels should clearly indicate the action of the button. To provide enou…" at bounding box center [441, 136] width 327 height 31
click at [396, 135] on p "Button labels should clearly indicate the action of the button. To provide enou…" at bounding box center [441, 136] width 327 height 31
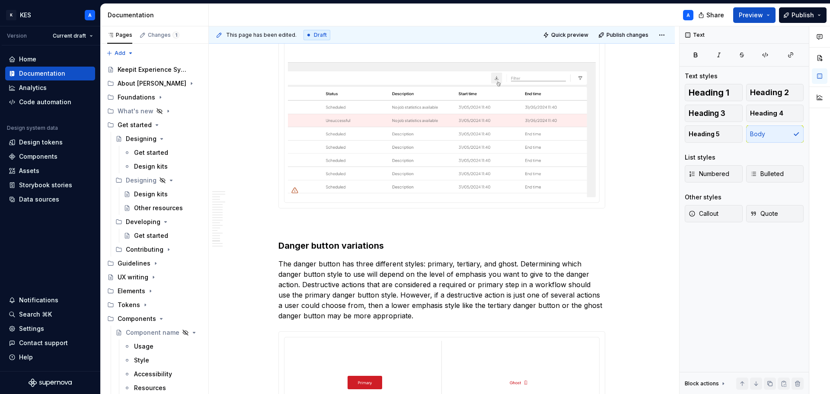
scroll to position [5514, 0]
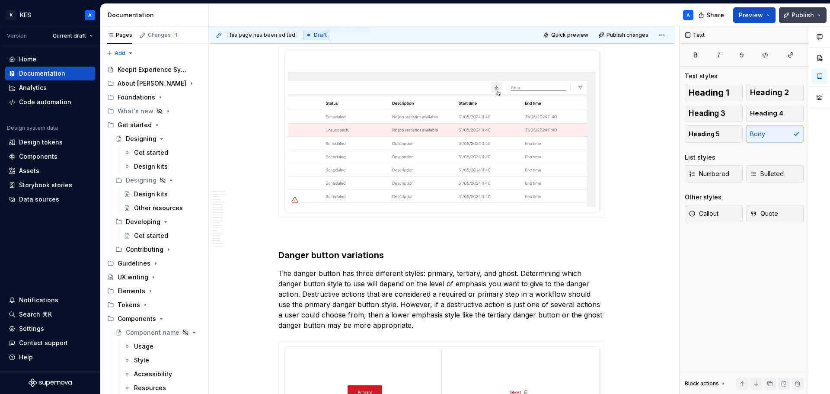
click at [801, 18] on span "Publish" at bounding box center [803, 15] width 22 height 9
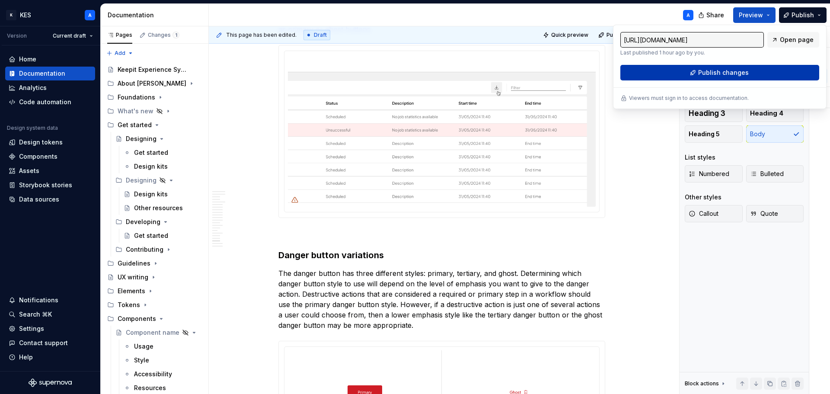
click at [720, 75] on span "Publish changes" at bounding box center [723, 72] width 51 height 9
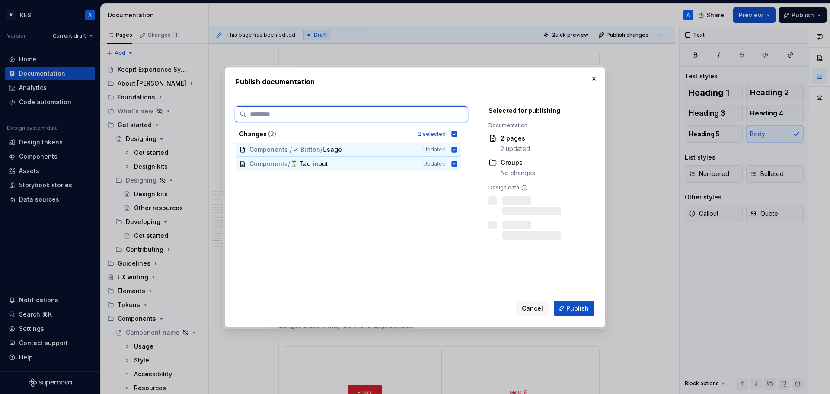
click at [453, 148] on icon at bounding box center [455, 150] width 6 height 6
click at [454, 163] on icon at bounding box center [455, 164] width 6 height 6
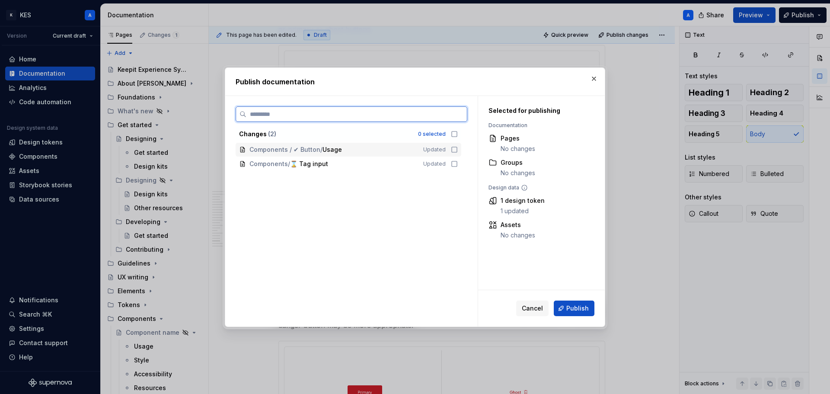
click at [454, 152] on icon at bounding box center [454, 149] width 5 height 5
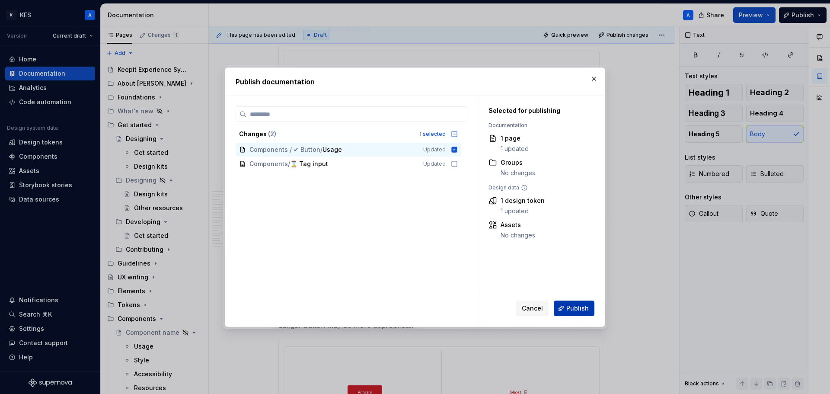
click at [579, 309] on span "Publish" at bounding box center [577, 308] width 22 height 9
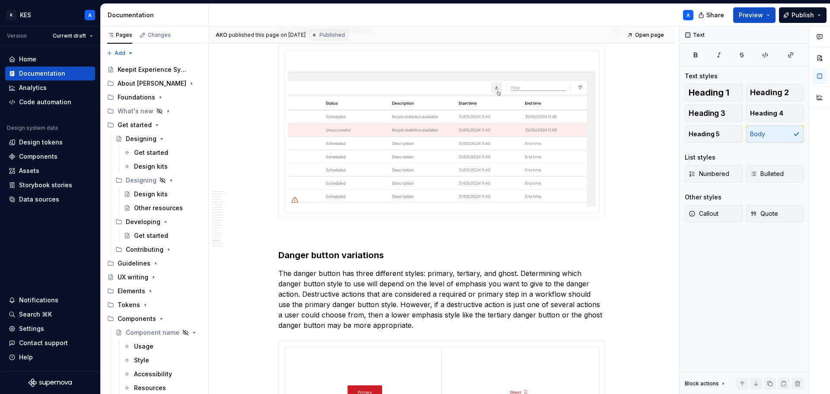
type textarea "*"
